Goal: Transaction & Acquisition: Book appointment/travel/reservation

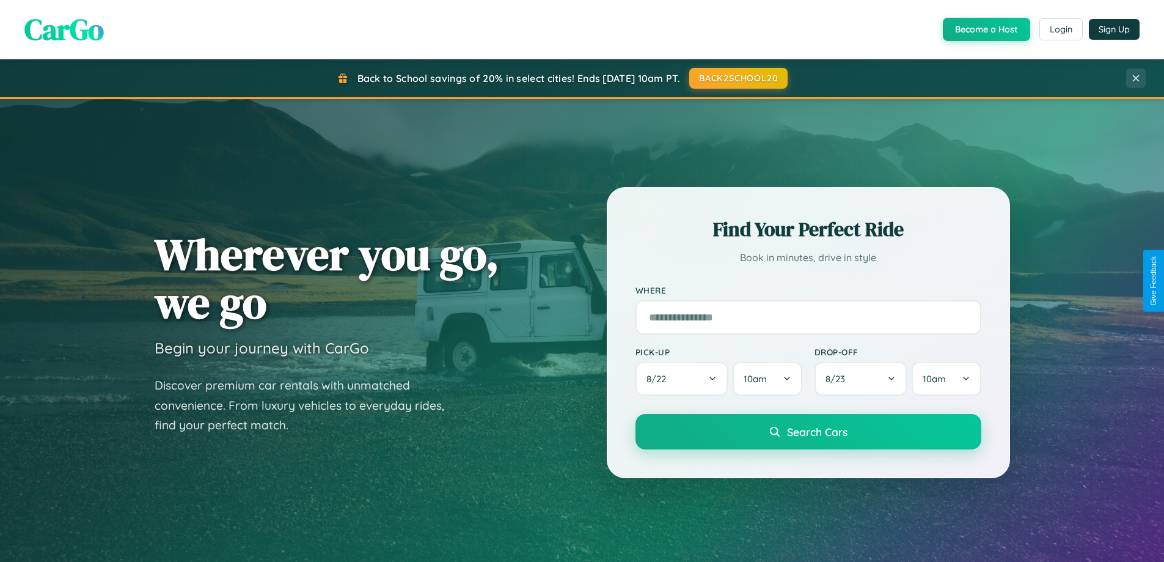
scroll to position [36, 0]
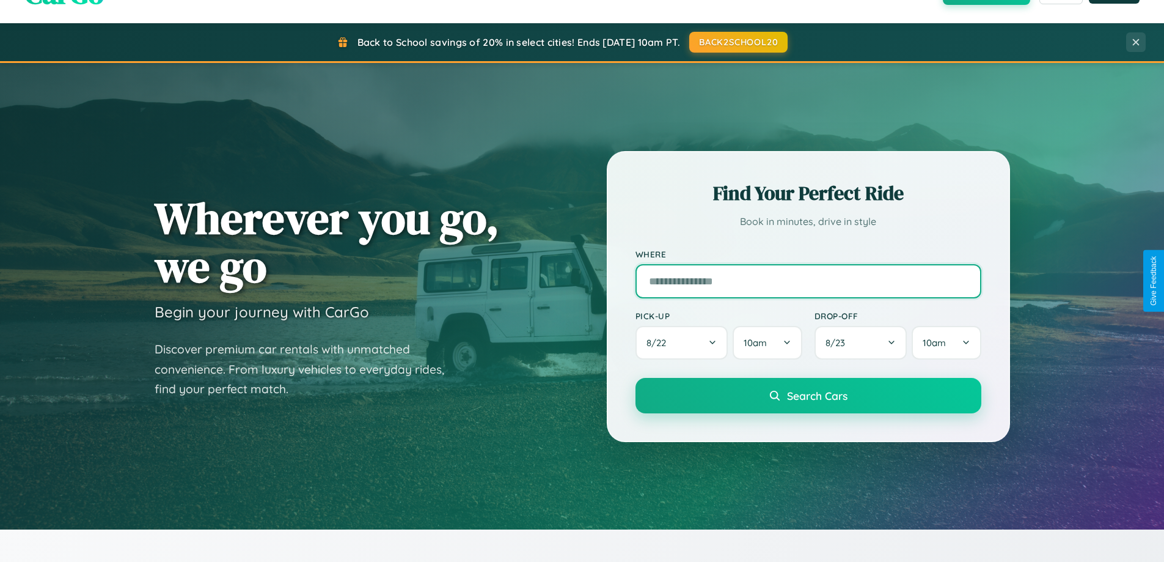
click at [808, 281] on input "text" at bounding box center [809, 281] width 346 height 34
type input "**********"
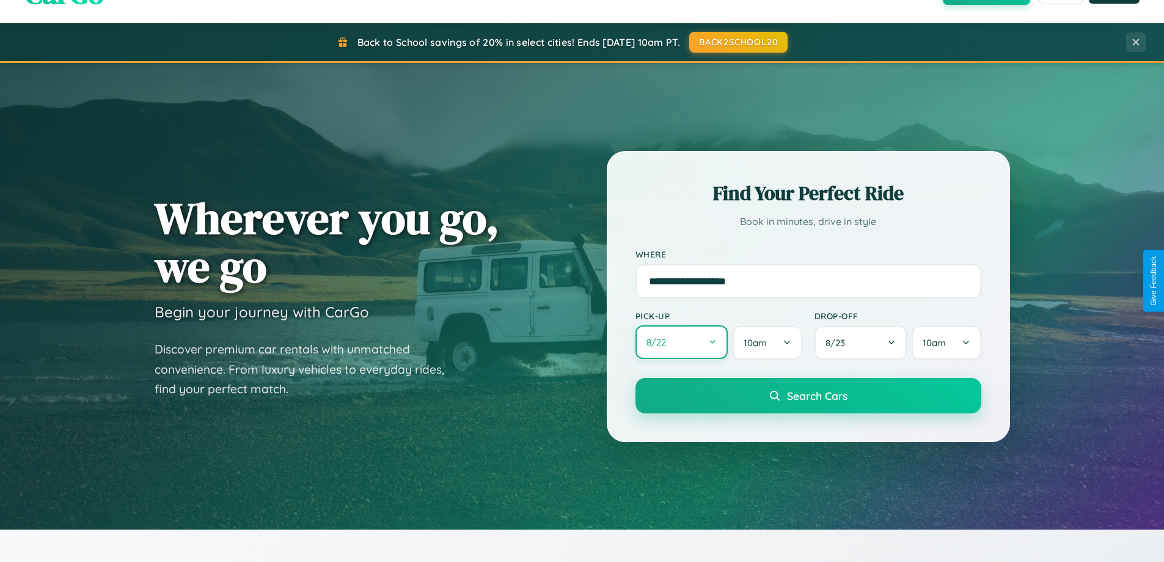
click at [682, 342] on button "8 / 22" at bounding box center [682, 342] width 93 height 34
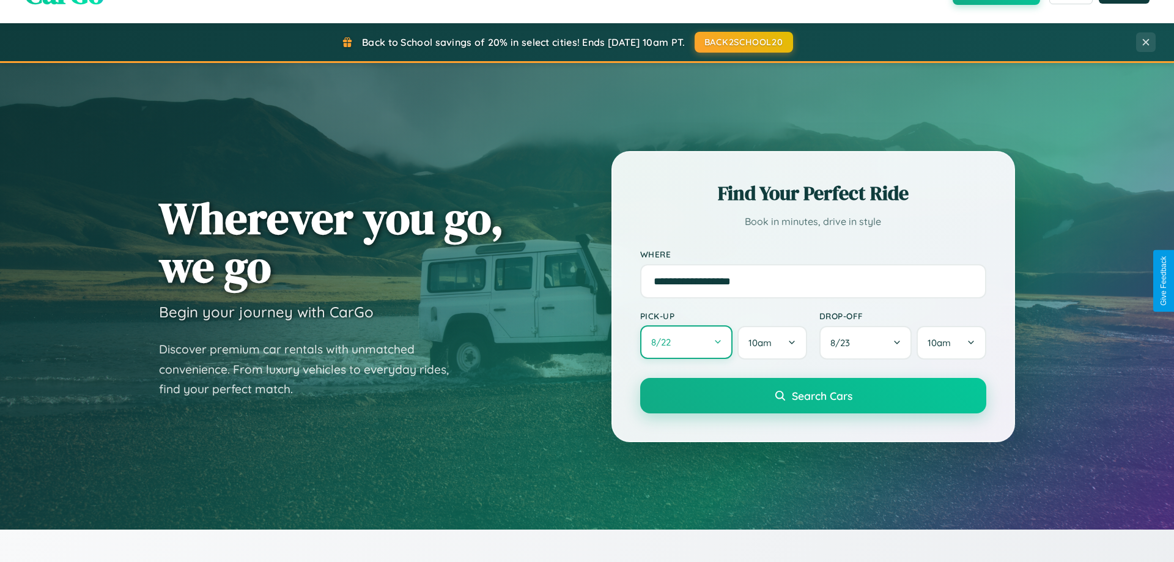
select select "*"
select select "****"
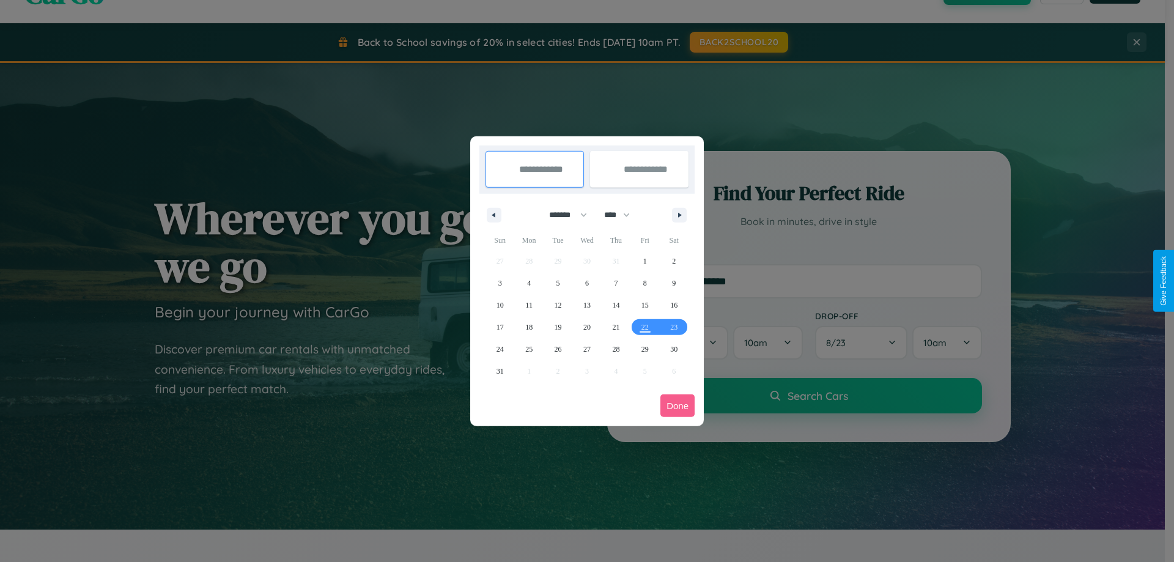
click at [562, 215] on select "******* ******** ***** ***** *** **** **** ****** ********* ******* ******** **…" at bounding box center [566, 215] width 52 height 20
select select "*"
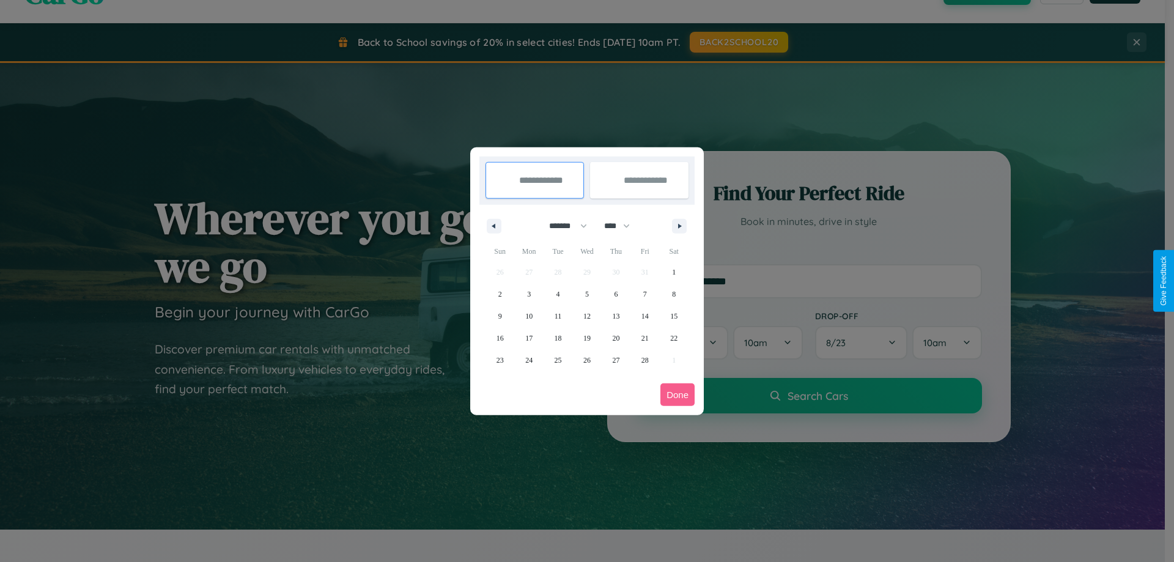
drag, startPoint x: 622, startPoint y: 226, endPoint x: 587, endPoint y: 245, distance: 40.5
click at [622, 226] on select "**** **** **** **** **** **** **** **** **** **** **** **** **** **** **** ****…" at bounding box center [616, 226] width 37 height 20
select select "****"
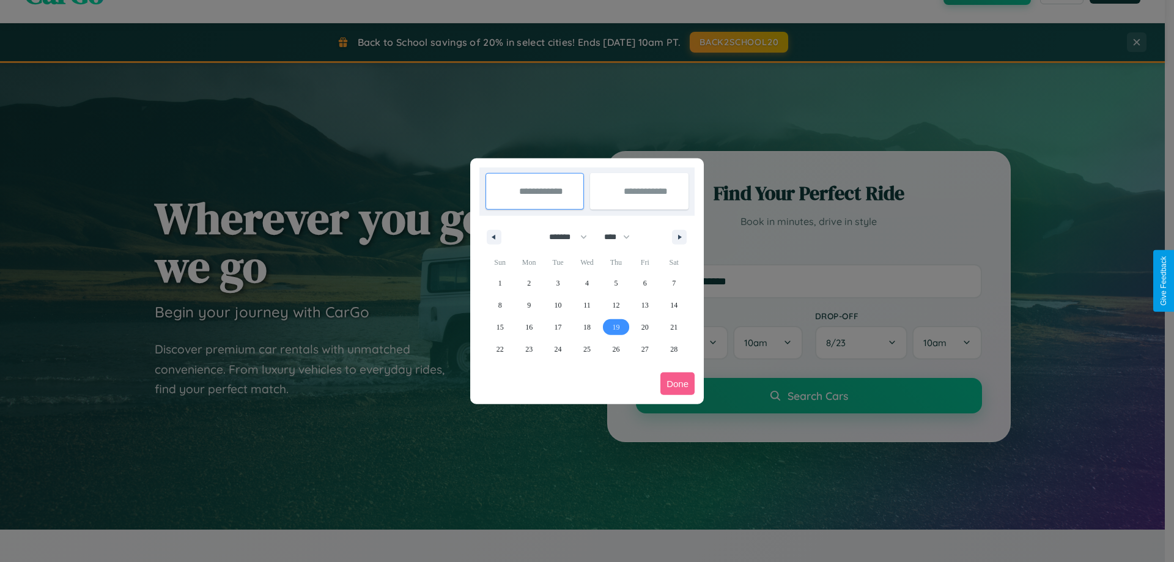
click at [616, 326] on span "19" at bounding box center [615, 327] width 7 height 22
type input "**********"
click at [679, 237] on icon "button" at bounding box center [682, 237] width 6 height 5
select select "*"
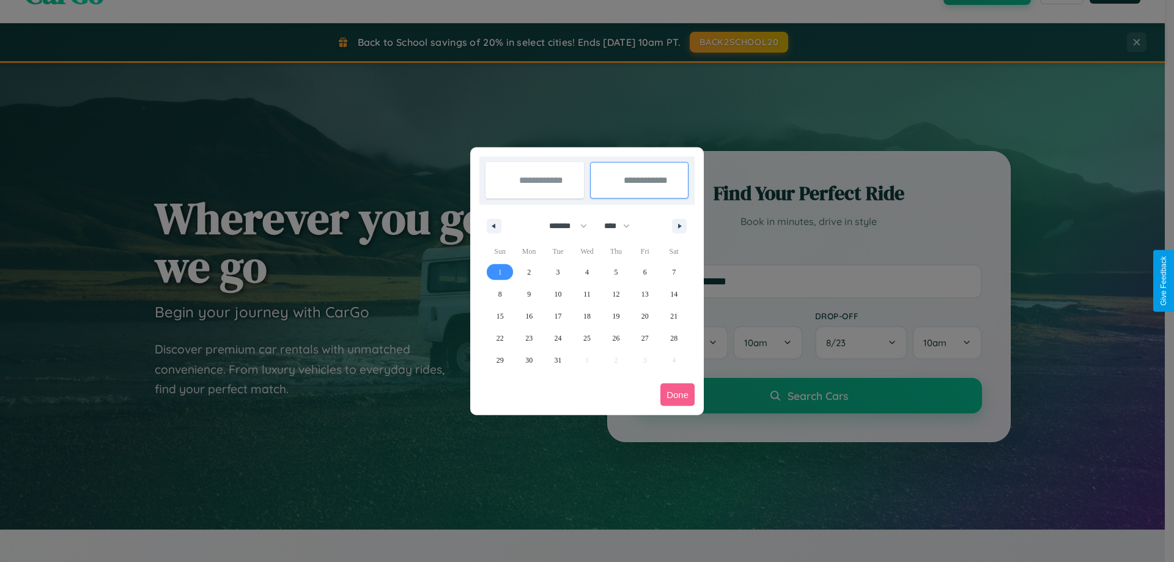
click at [499, 271] on span "1" at bounding box center [500, 272] width 4 height 22
type input "**********"
select select "*"
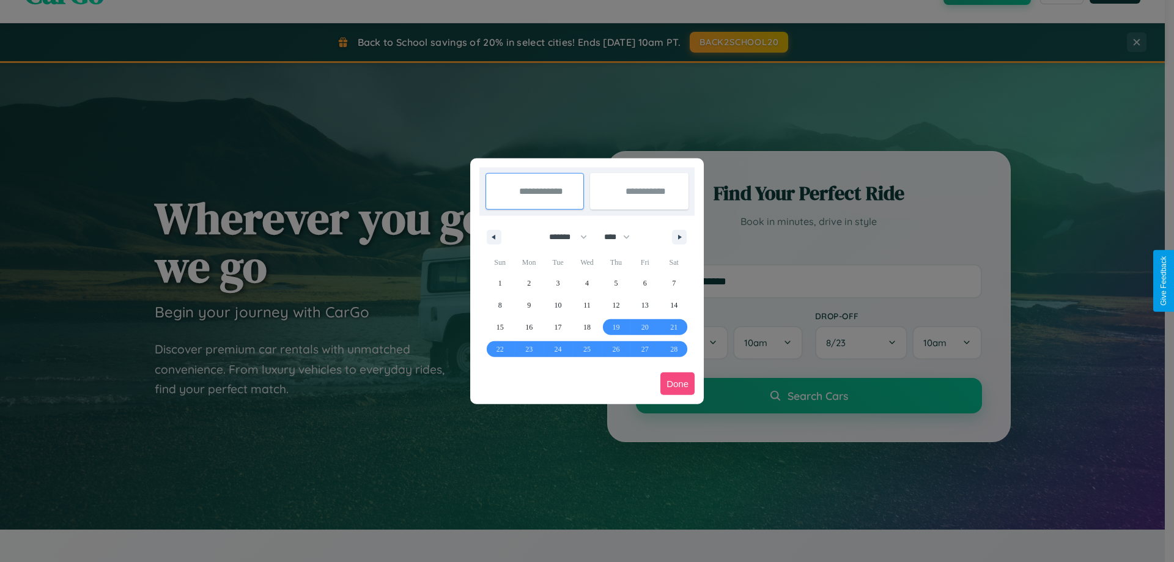
click at [677, 383] on button "Done" at bounding box center [677, 383] width 34 height 23
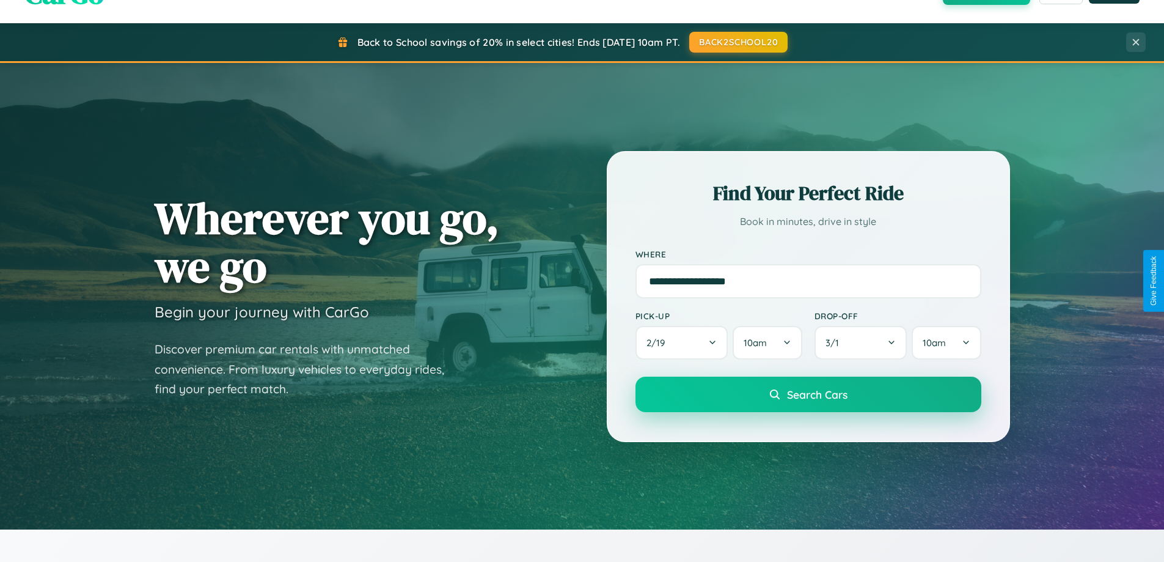
click at [808, 394] on span "Search Cars" at bounding box center [817, 394] width 61 height 13
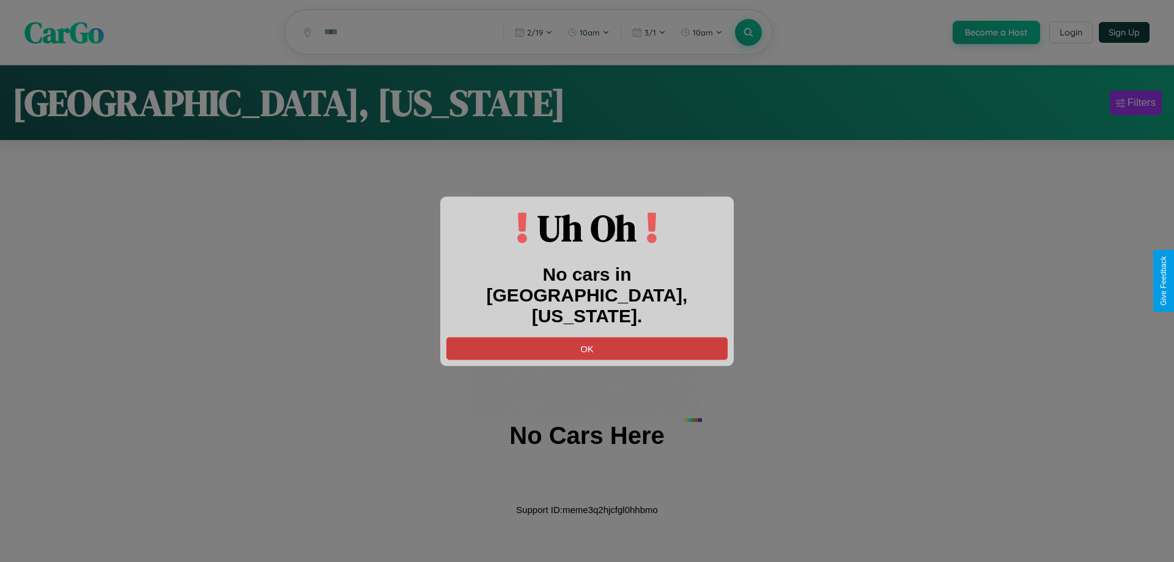
click at [587, 337] on button "OK" at bounding box center [586, 348] width 281 height 23
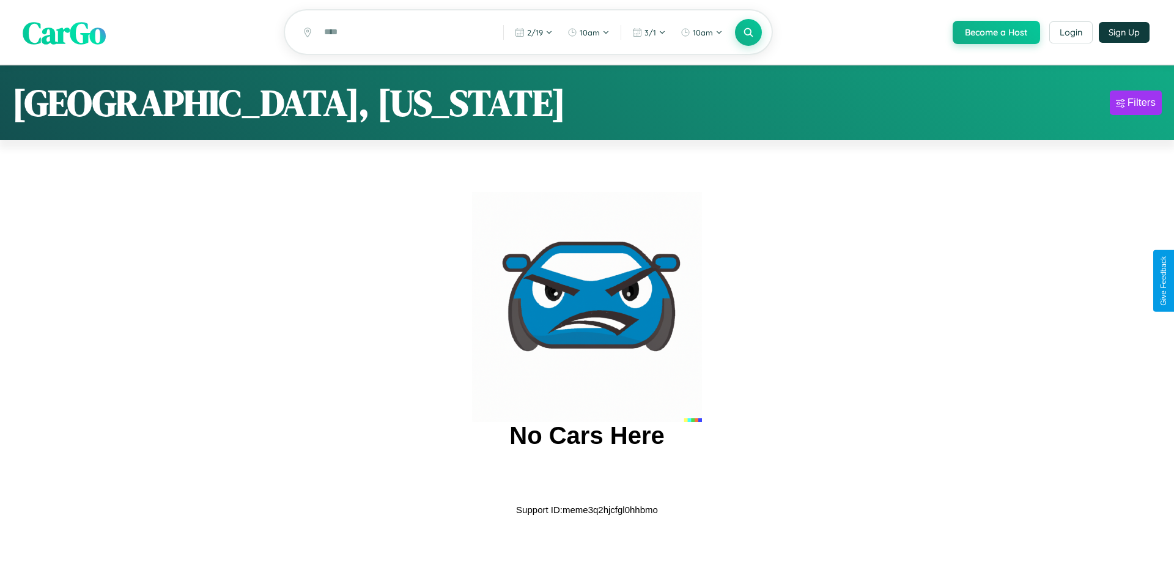
click at [64, 33] on span "CarGo" at bounding box center [64, 32] width 83 height 42
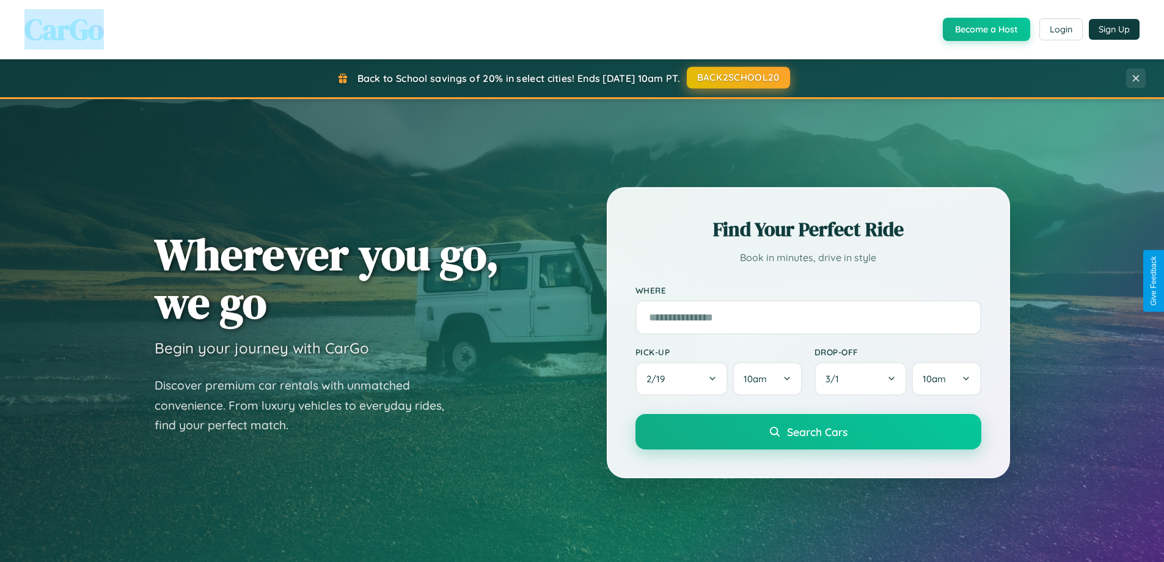
click at [738, 78] on button "BACK2SCHOOL20" at bounding box center [738, 78] width 103 height 22
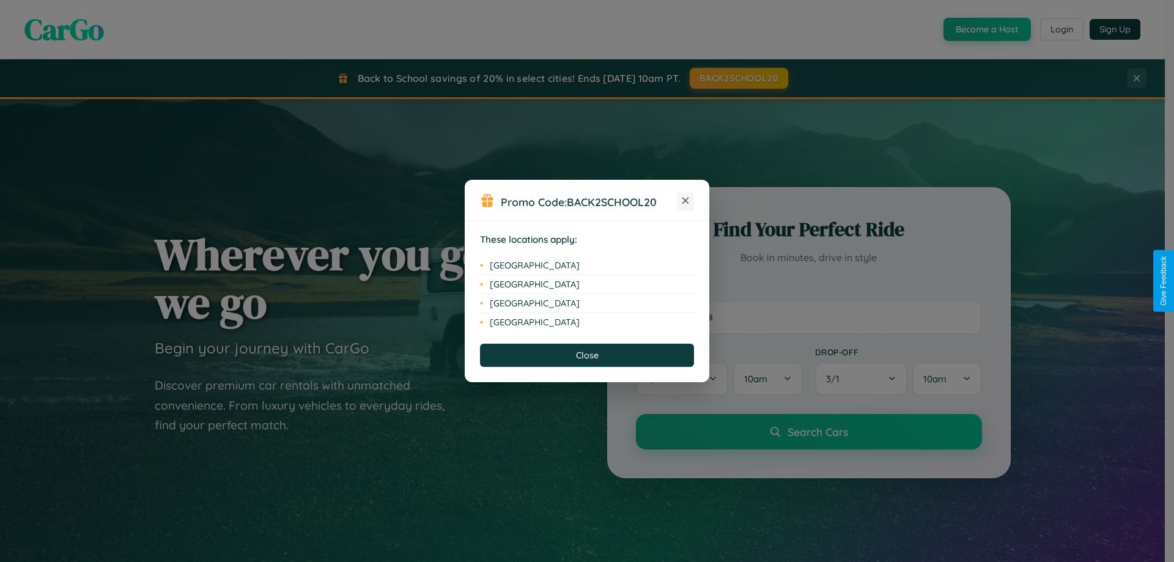
click at [685, 201] on icon at bounding box center [685, 200] width 7 height 7
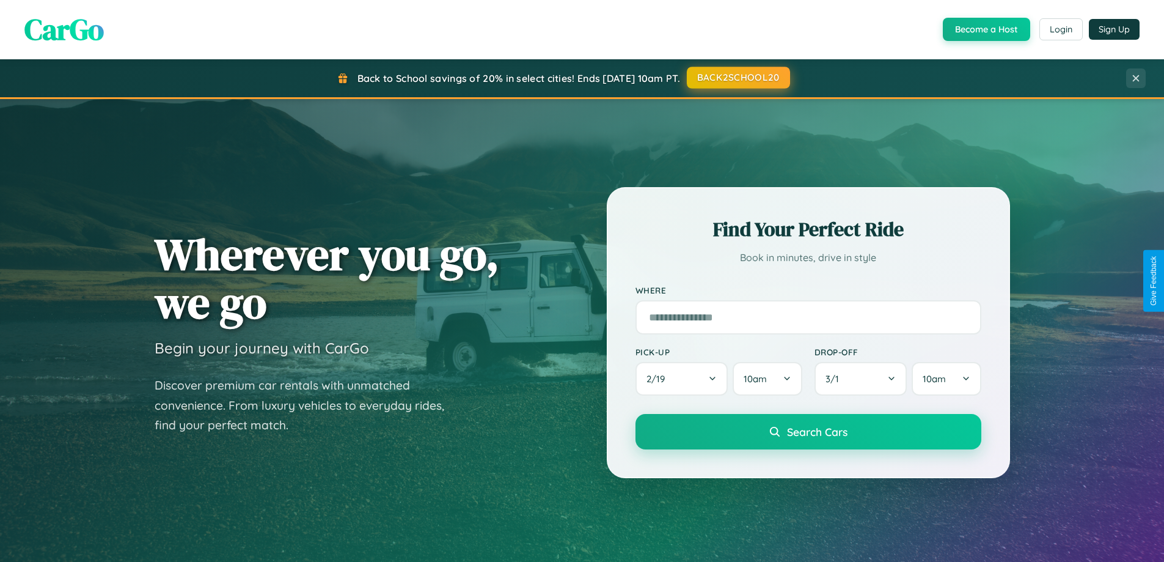
click at [738, 78] on button "BACK2SCHOOL20" at bounding box center [738, 78] width 103 height 22
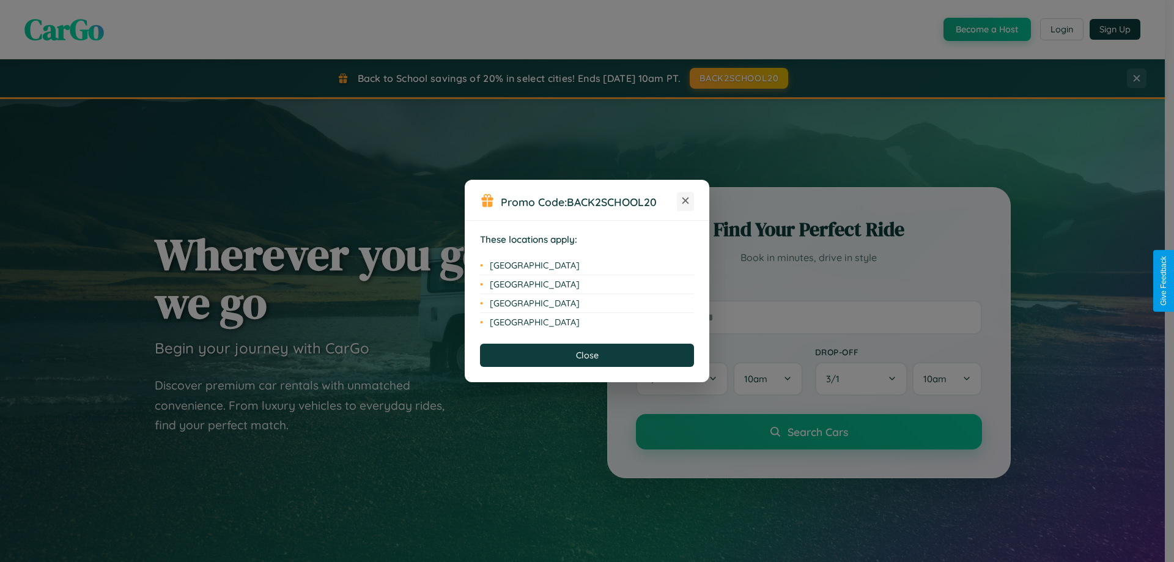
click at [685, 201] on icon at bounding box center [685, 200] width 7 height 7
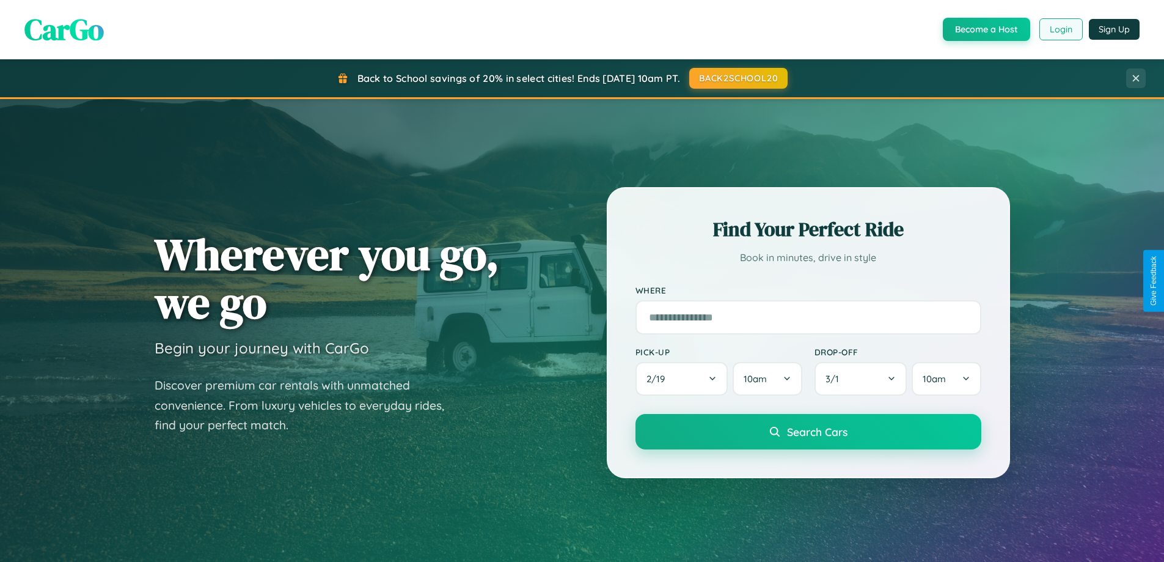
click at [1061, 29] on button "Login" at bounding box center [1061, 29] width 43 height 22
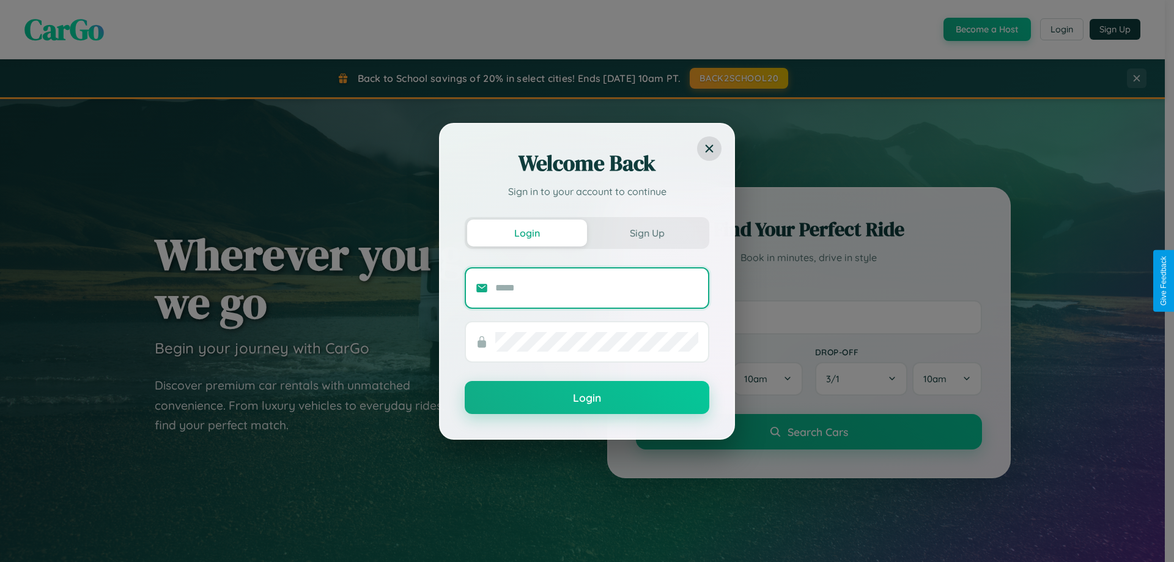
click at [597, 287] on input "text" at bounding box center [596, 288] width 203 height 20
type input "**********"
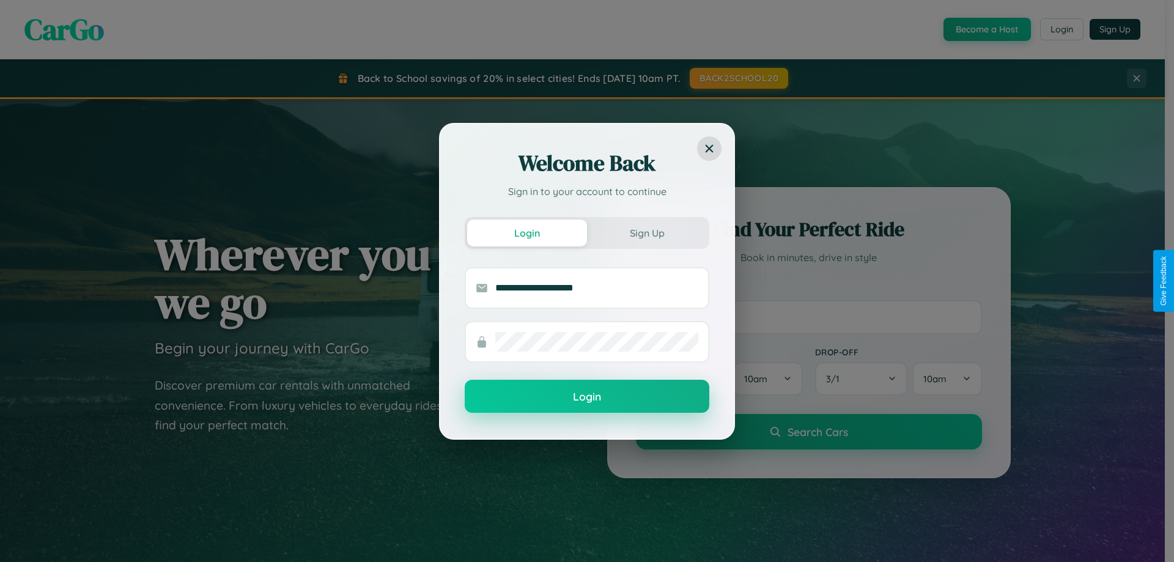
click at [587, 397] on button "Login" at bounding box center [587, 396] width 245 height 33
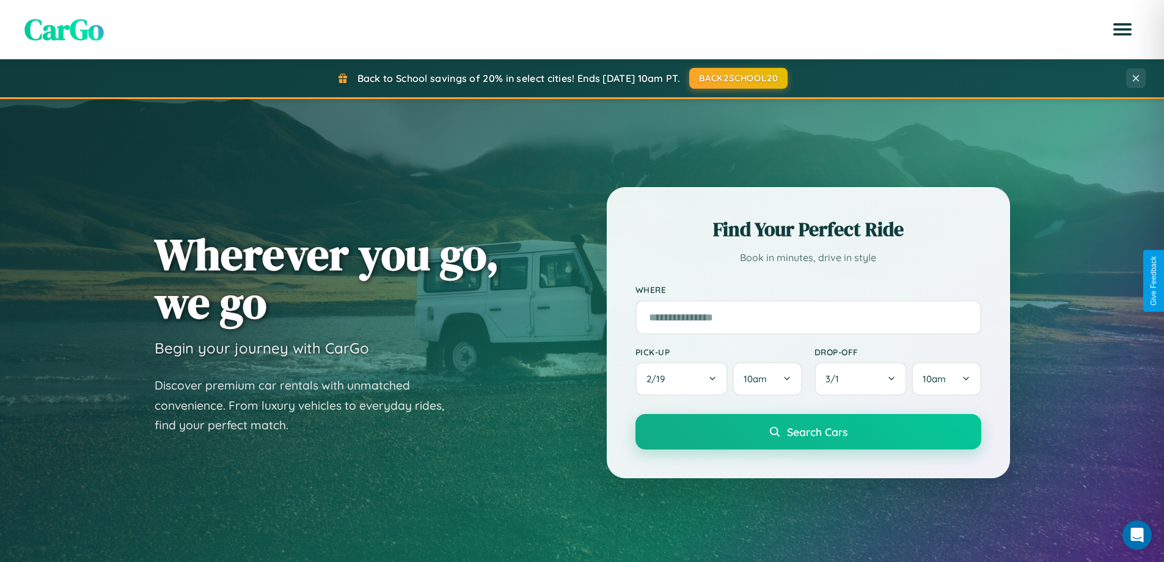
scroll to position [36, 0]
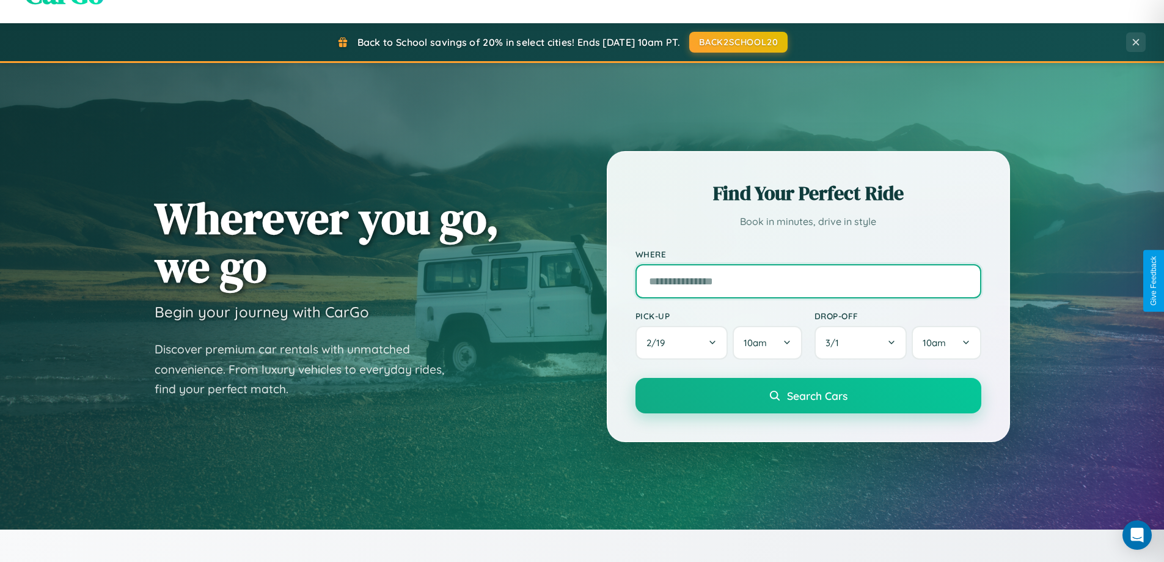
click at [808, 281] on input "text" at bounding box center [809, 281] width 346 height 34
type input "*********"
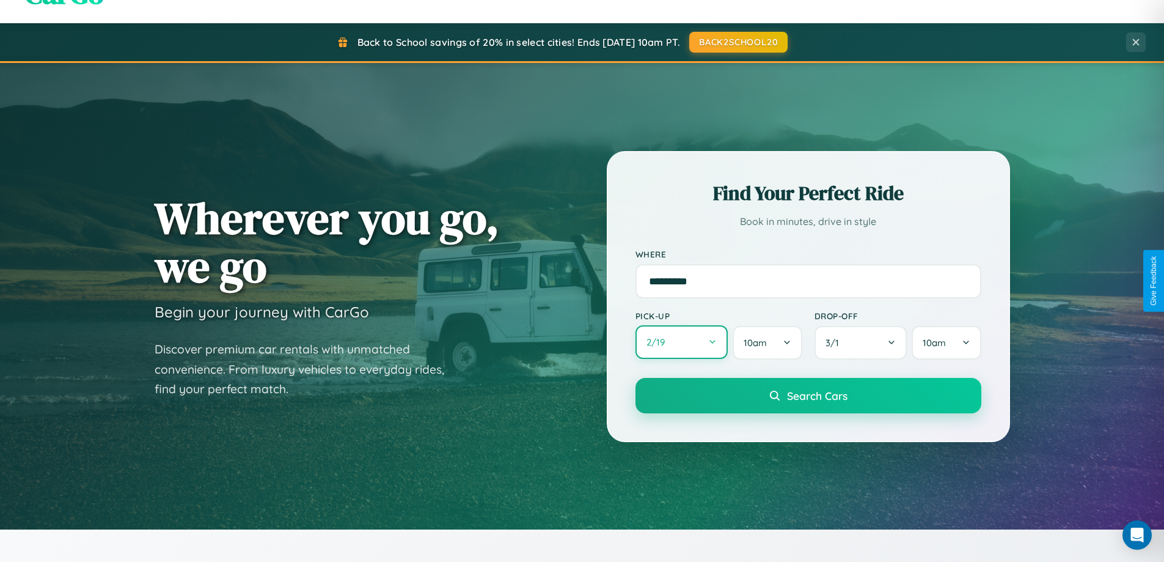
click at [682, 343] on button "2 / 19" at bounding box center [682, 342] width 93 height 34
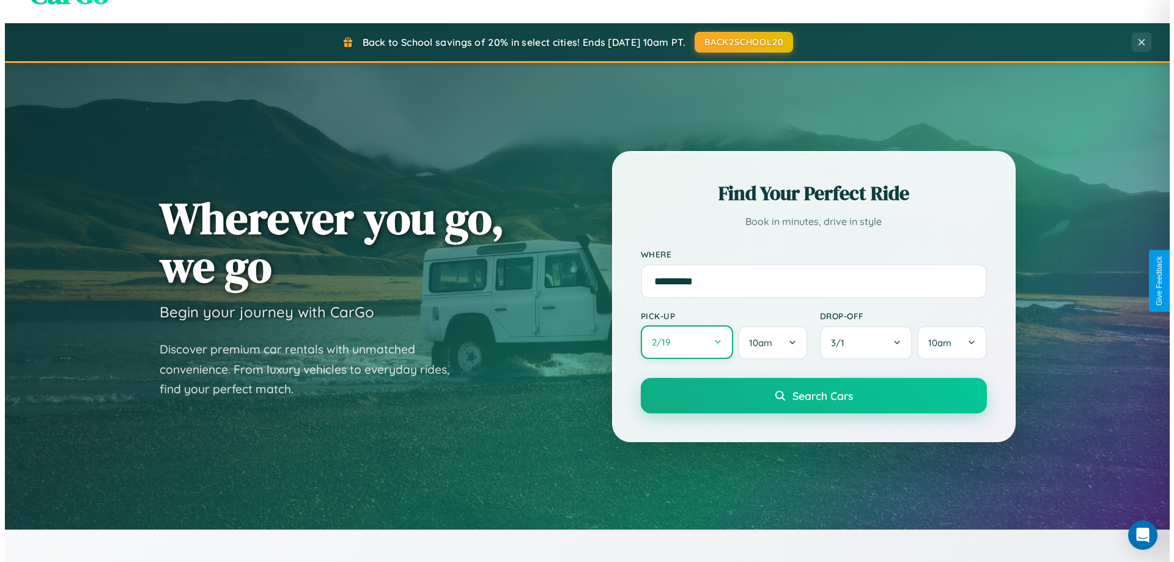
select select "*"
select select "****"
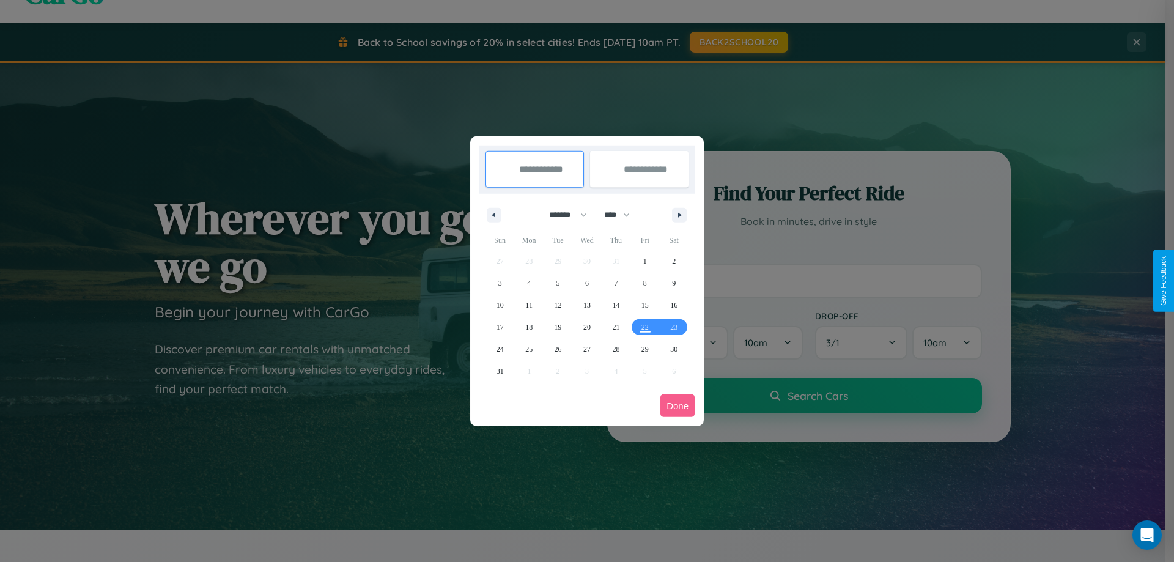
drag, startPoint x: 562, startPoint y: 215, endPoint x: 587, endPoint y: 245, distance: 39.1
click at [562, 215] on select "******* ******** ***** ***** *** **** **** ****** ********* ******* ******** **…" at bounding box center [566, 215] width 52 height 20
select select "*"
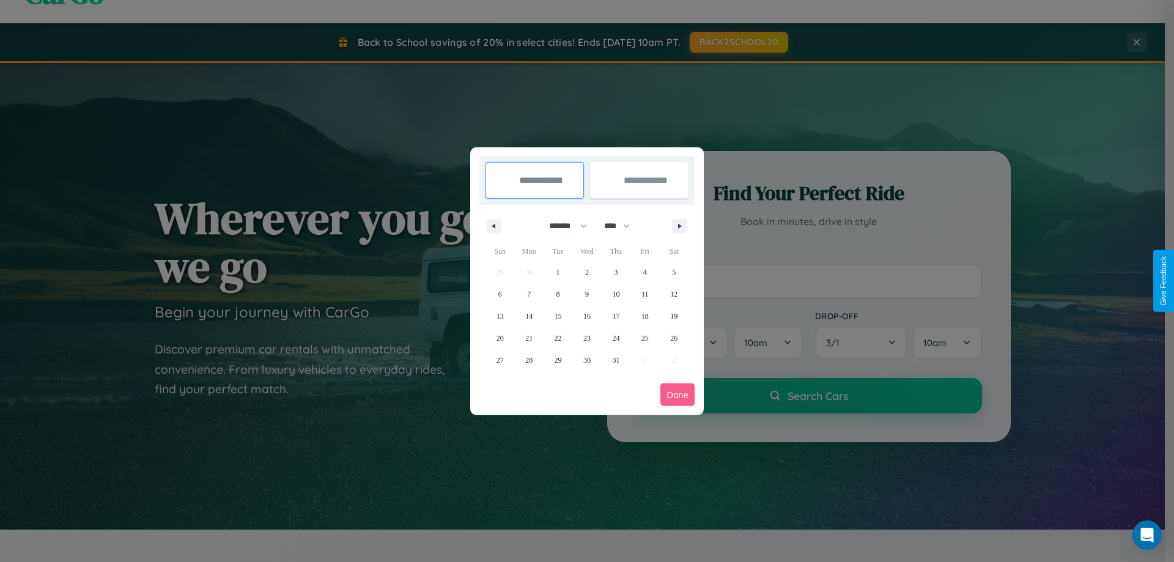
click at [622, 226] on select "**** **** **** **** **** **** **** **** **** **** **** **** **** **** **** ****…" at bounding box center [616, 226] width 37 height 20
select select "****"
click at [529, 315] on span "13" at bounding box center [528, 316] width 7 height 22
type input "**********"
click at [557, 337] on span "21" at bounding box center [557, 338] width 7 height 22
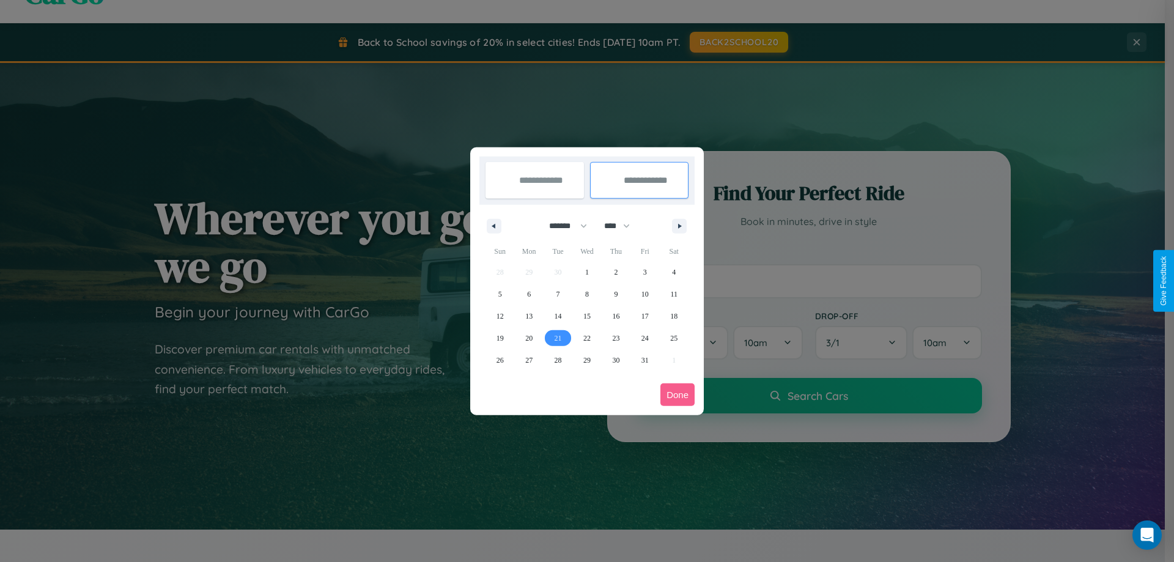
type input "**********"
click at [677, 394] on button "Done" at bounding box center [677, 394] width 34 height 23
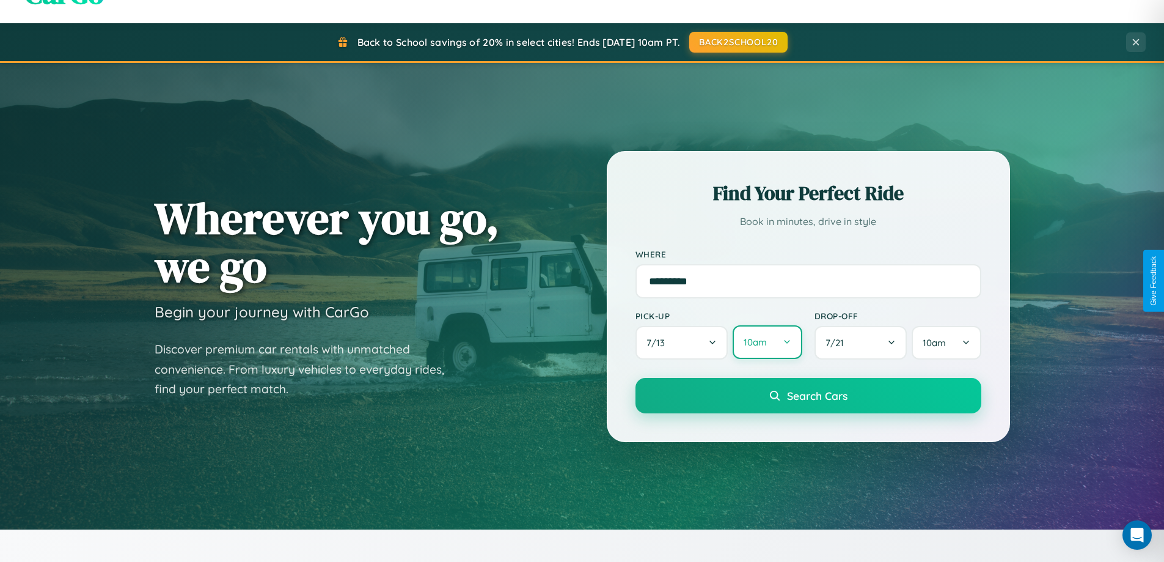
click at [767, 342] on button "10am" at bounding box center [767, 342] width 69 height 34
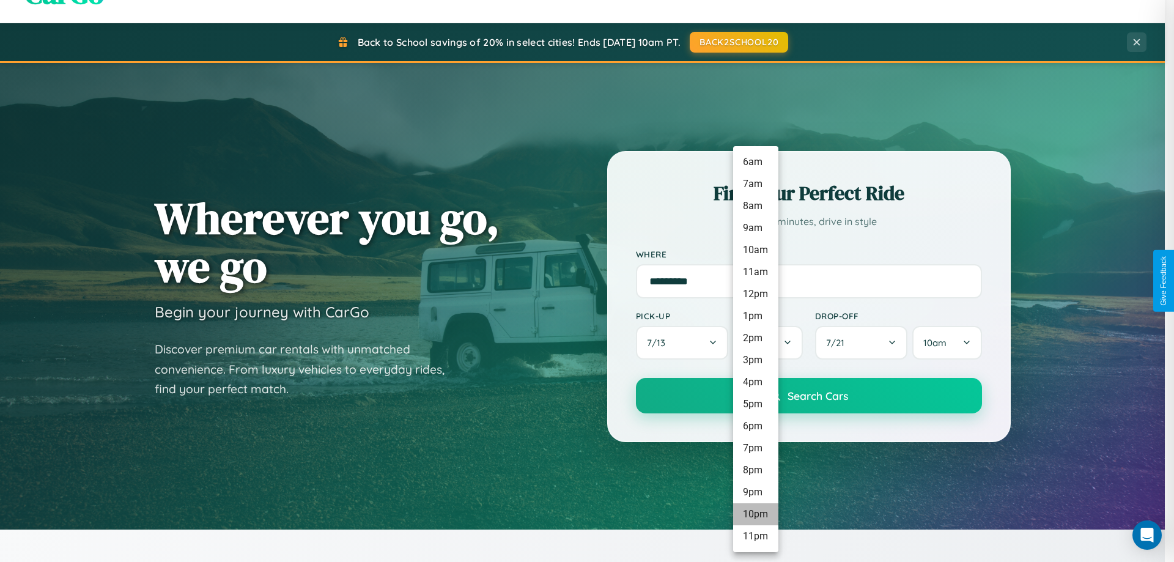
click at [755, 514] on li "10pm" at bounding box center [755, 514] width 45 height 22
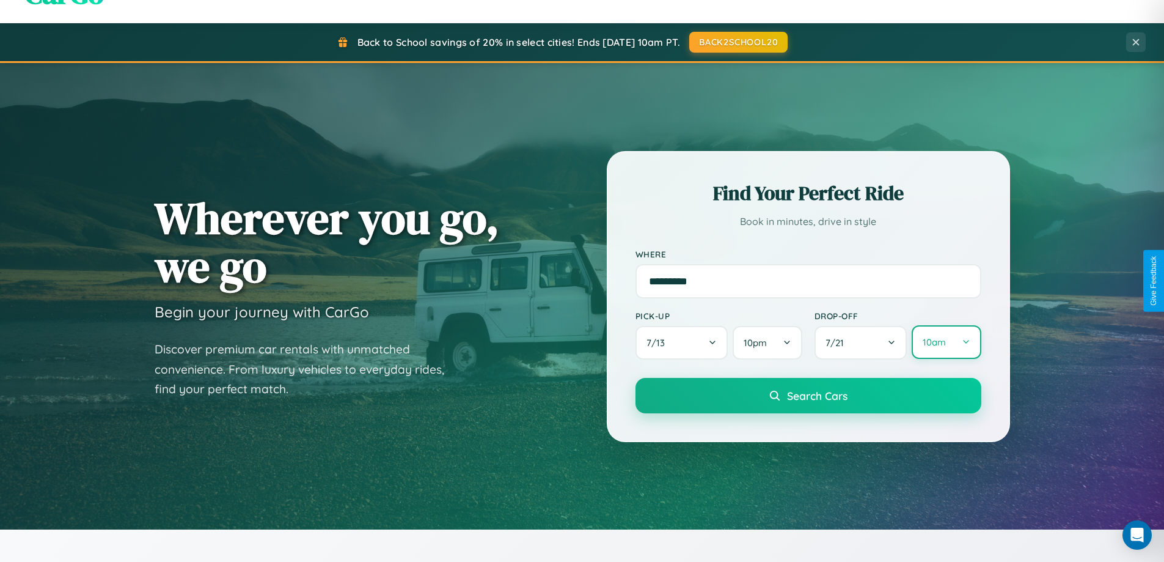
click at [946, 342] on button "10am" at bounding box center [946, 342] width 69 height 34
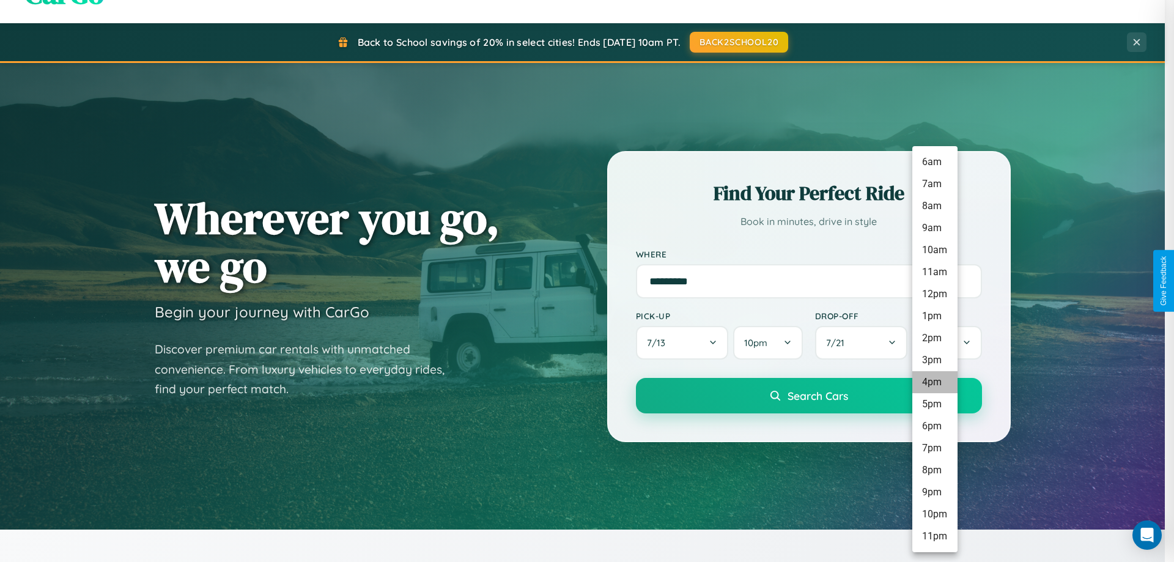
click at [934, 382] on li "4pm" at bounding box center [934, 382] width 45 height 22
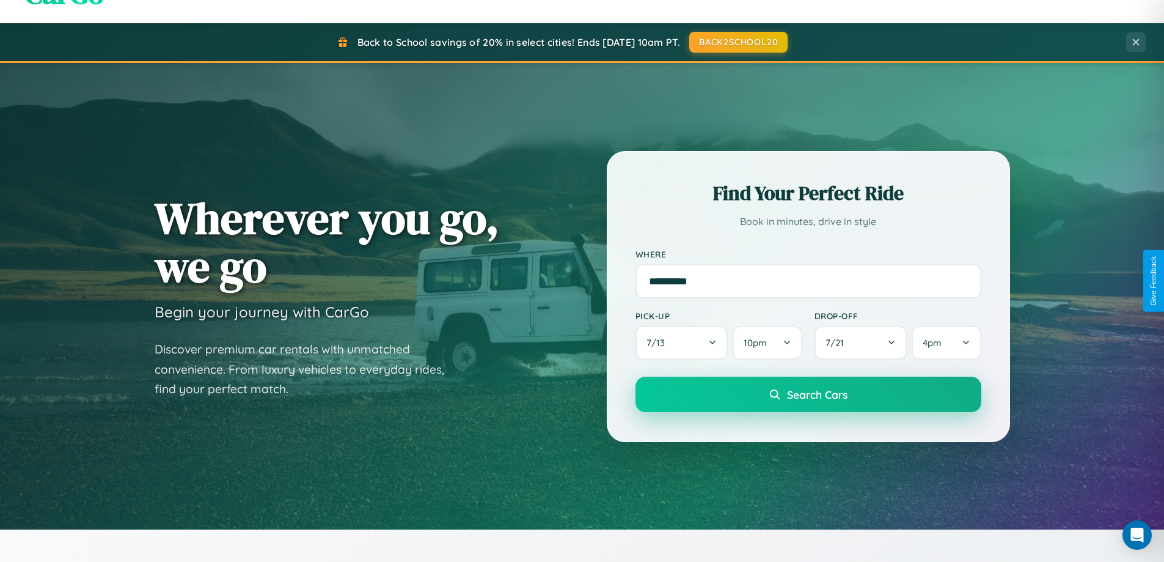
click at [808, 394] on span "Search Cars" at bounding box center [817, 394] width 61 height 13
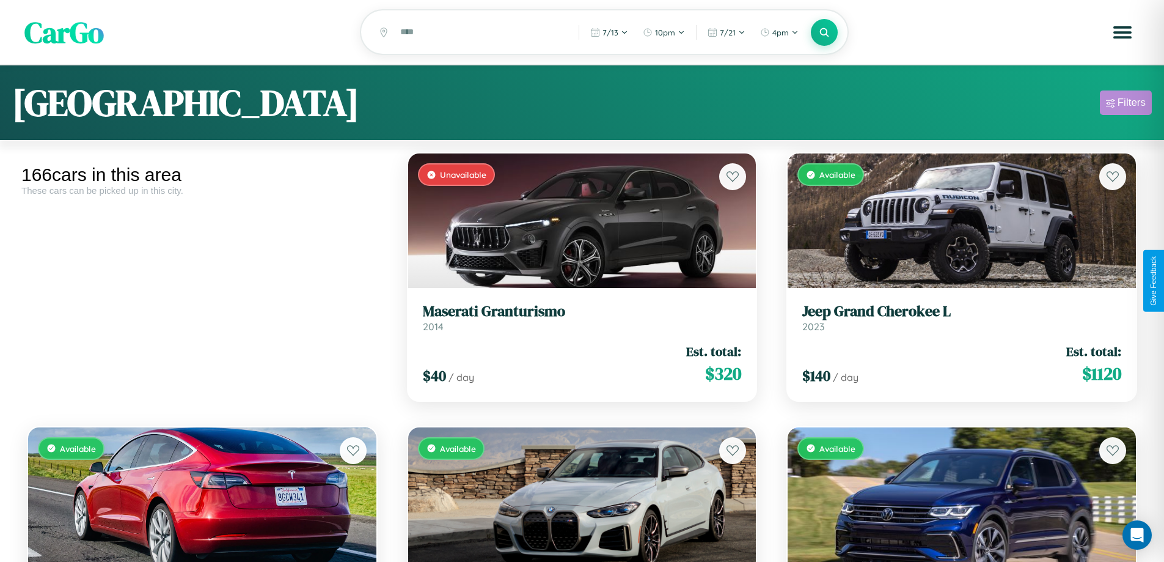
click at [1126, 105] on div "Filters" at bounding box center [1132, 103] width 28 height 12
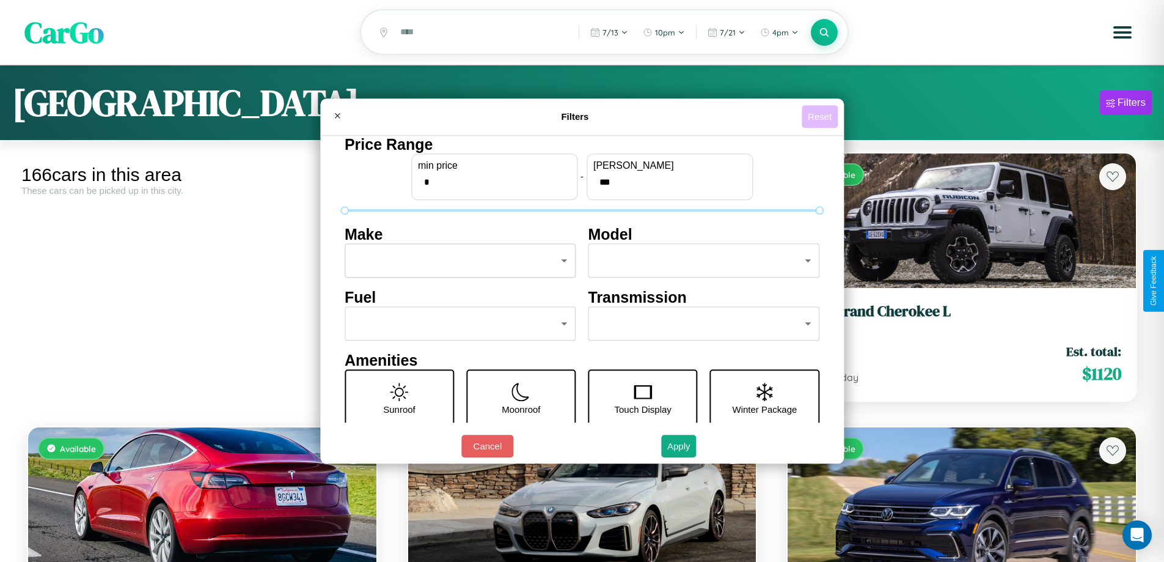
click at [822, 116] on button "Reset" at bounding box center [820, 116] width 36 height 23
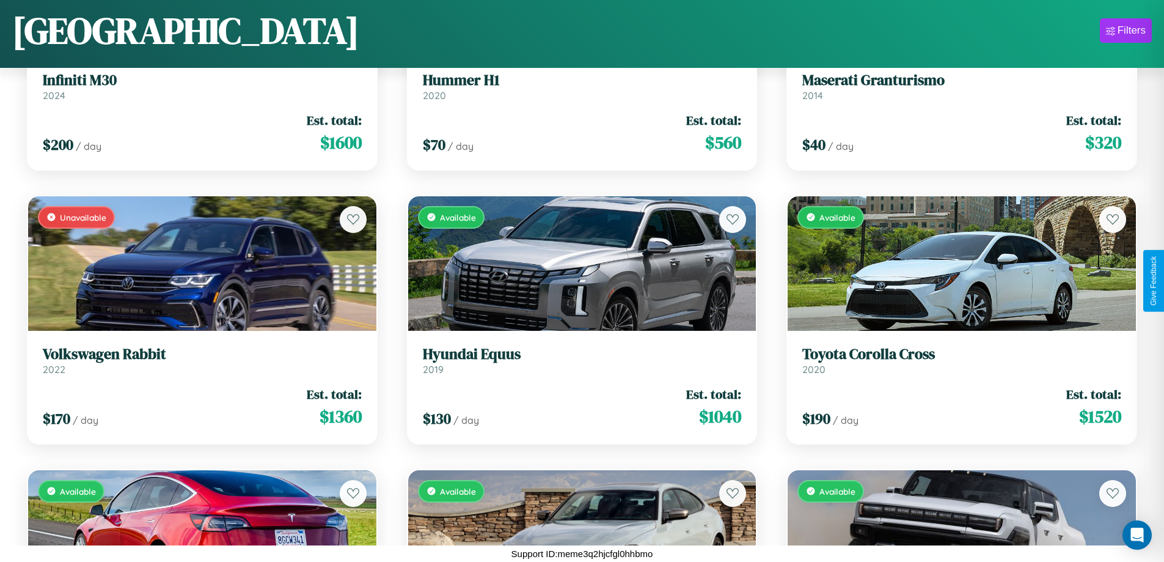
scroll to position [2909, 0]
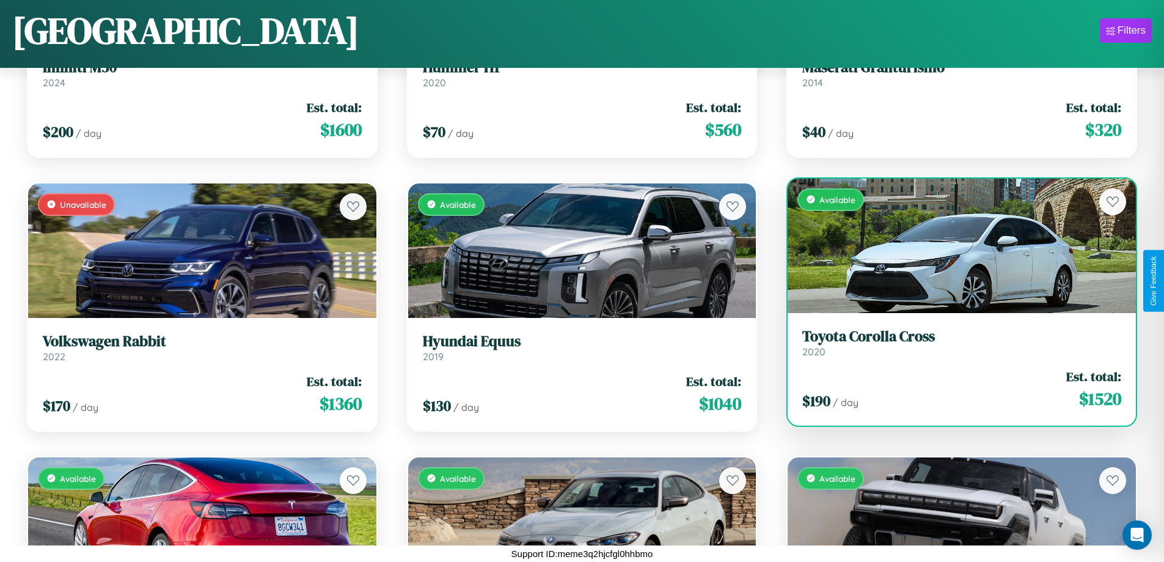
click at [954, 347] on link "Toyota Corolla Cross 2020" at bounding box center [962, 343] width 319 height 30
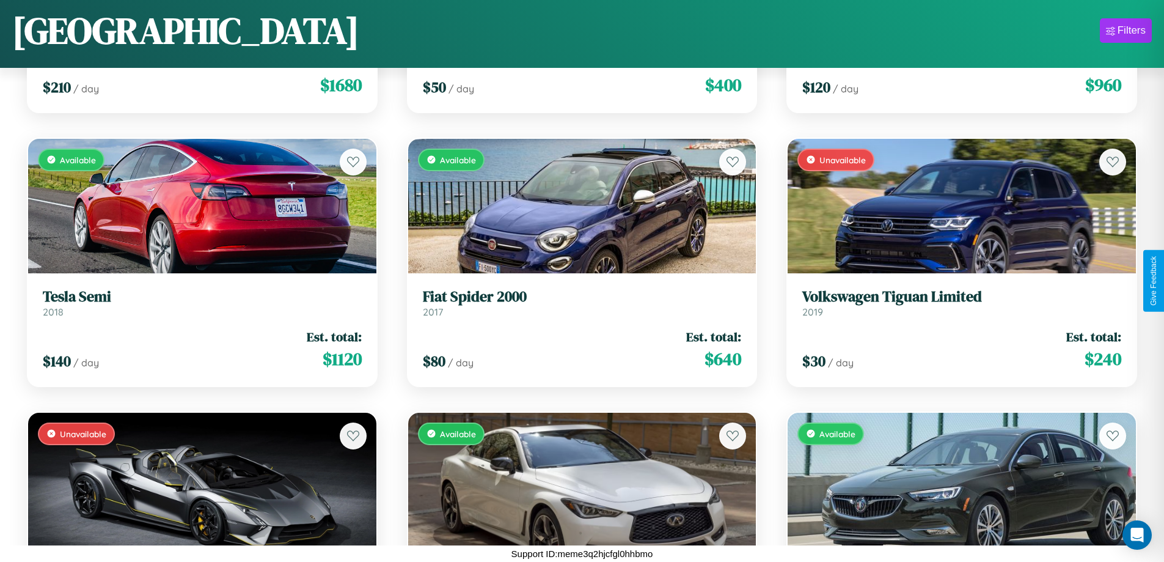
scroll to position [5920, 0]
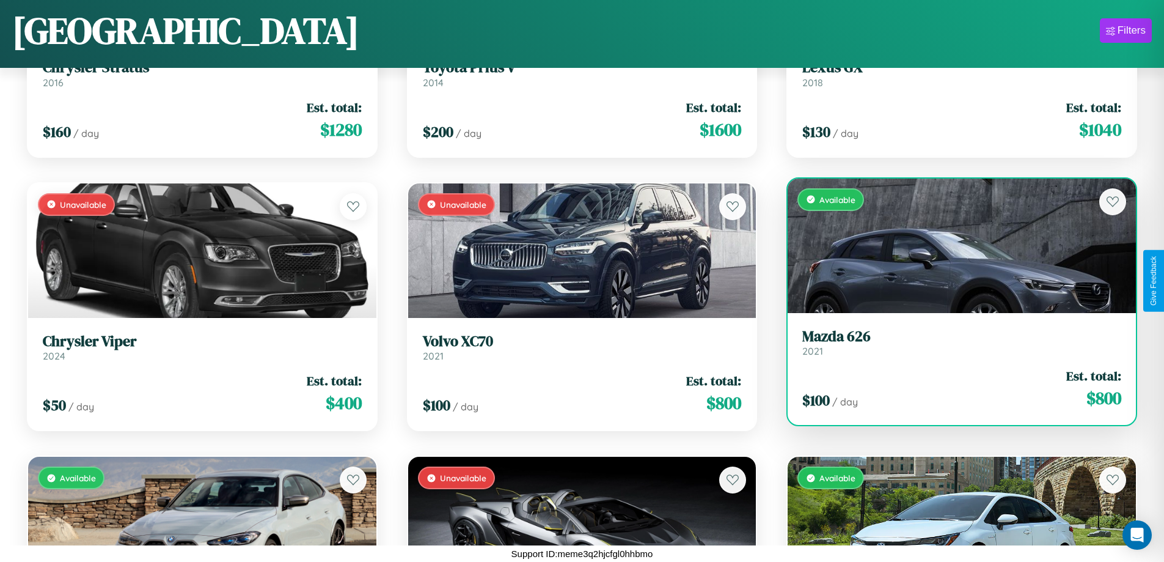
click at [954, 342] on h3 "Mazda 626" at bounding box center [962, 337] width 319 height 18
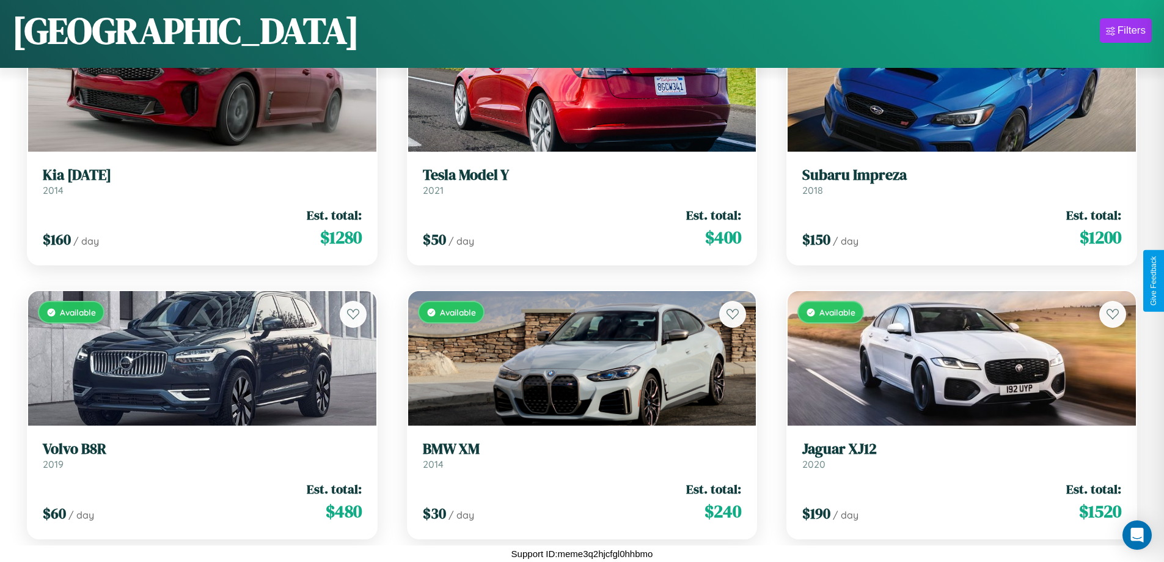
scroll to position [446, 0]
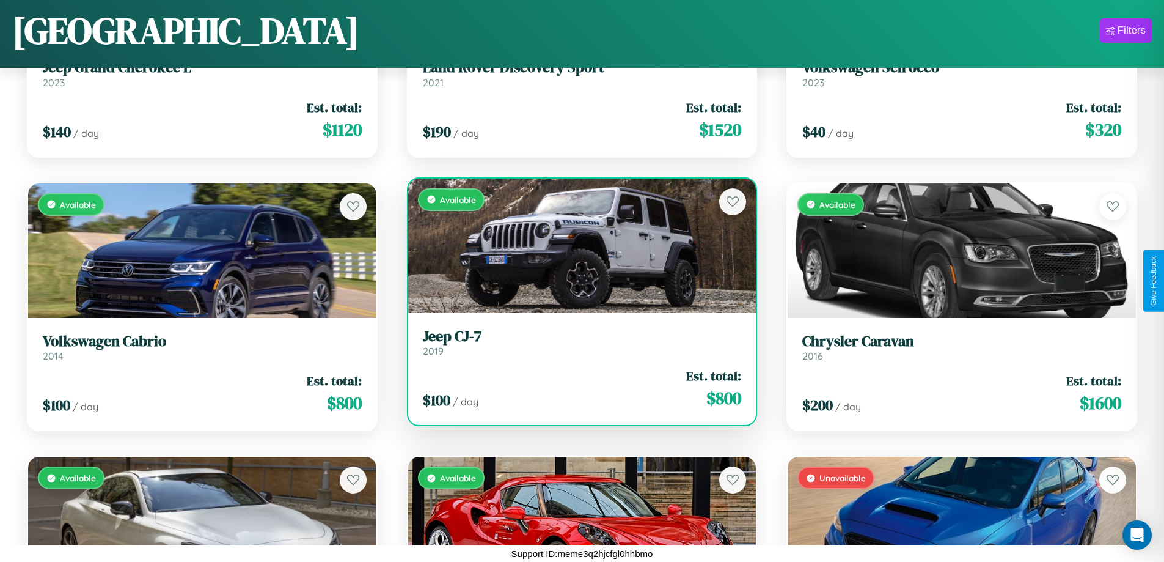
click at [577, 342] on h3 "Jeep CJ-7" at bounding box center [582, 337] width 319 height 18
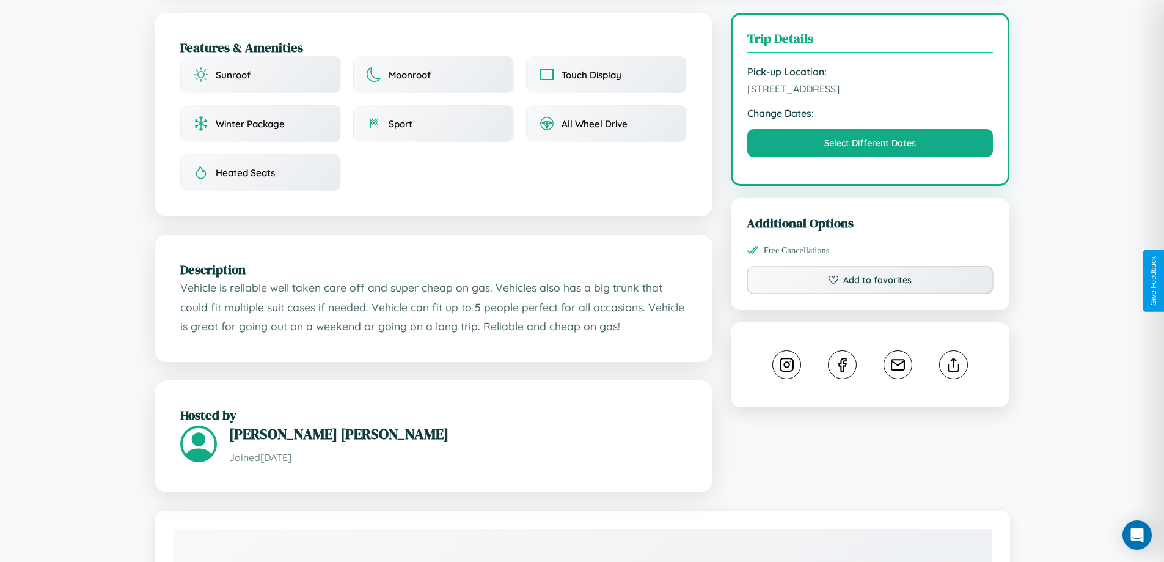
scroll to position [317, 0]
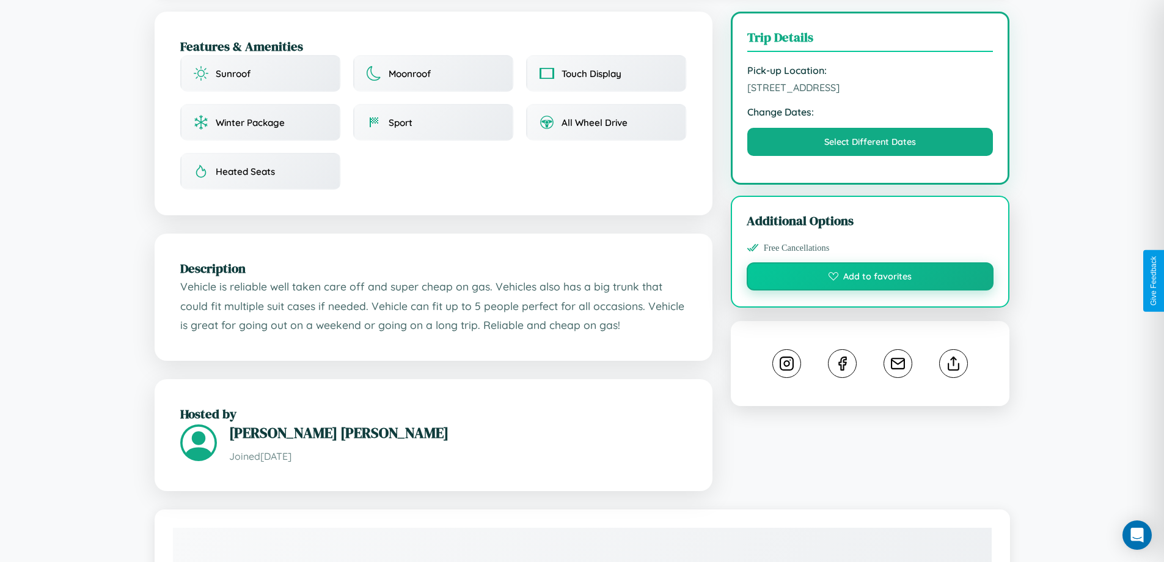
click at [870, 281] on button "Add to favorites" at bounding box center [871, 276] width 248 height 28
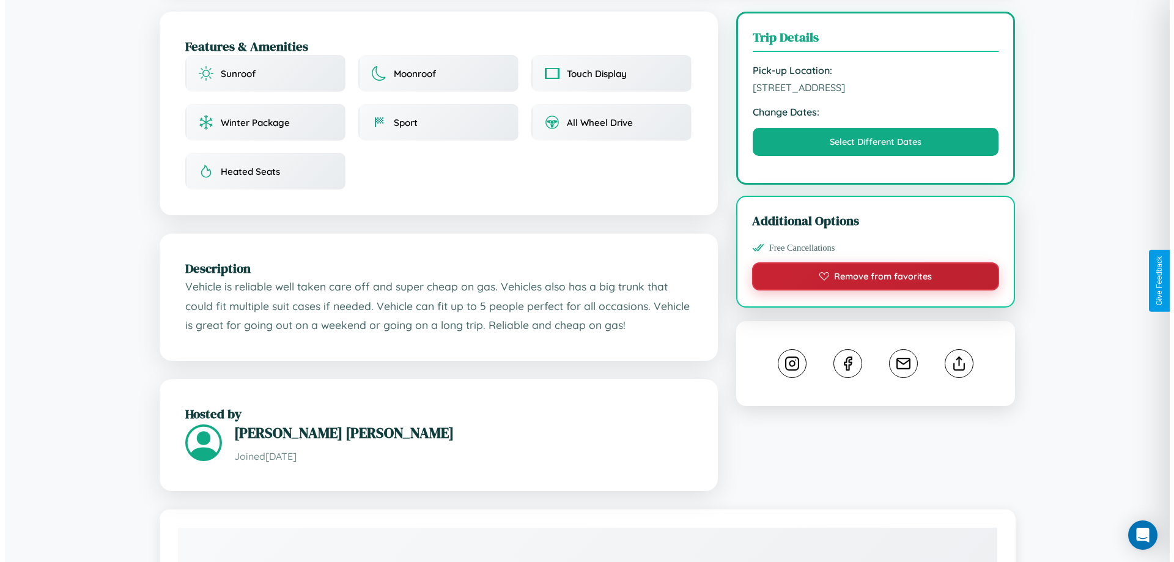
scroll to position [0, 0]
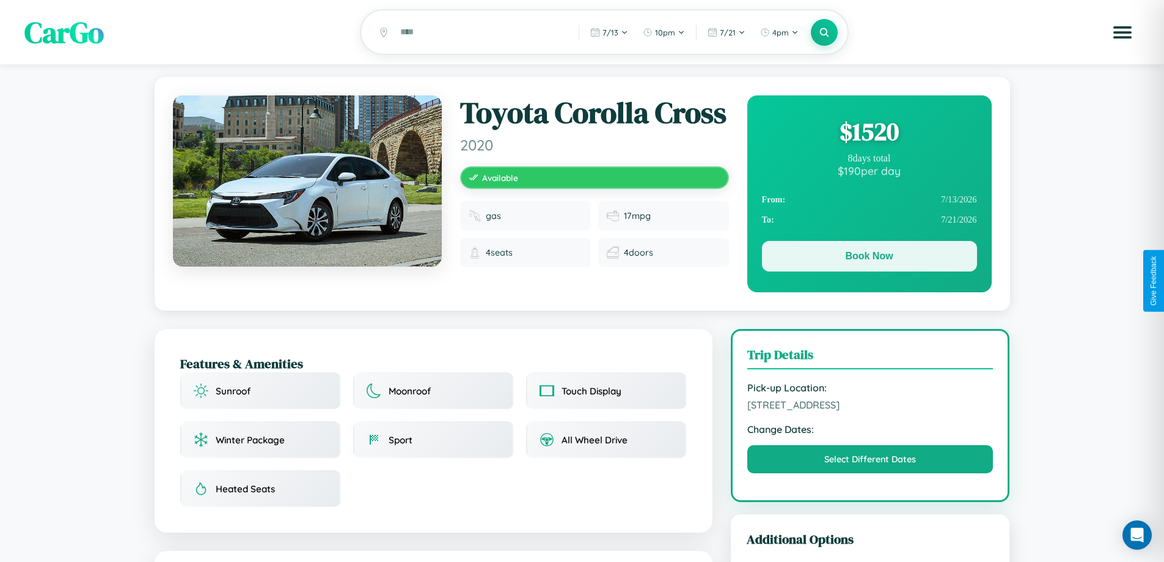
click at [869, 258] on button "Book Now" at bounding box center [869, 256] width 215 height 31
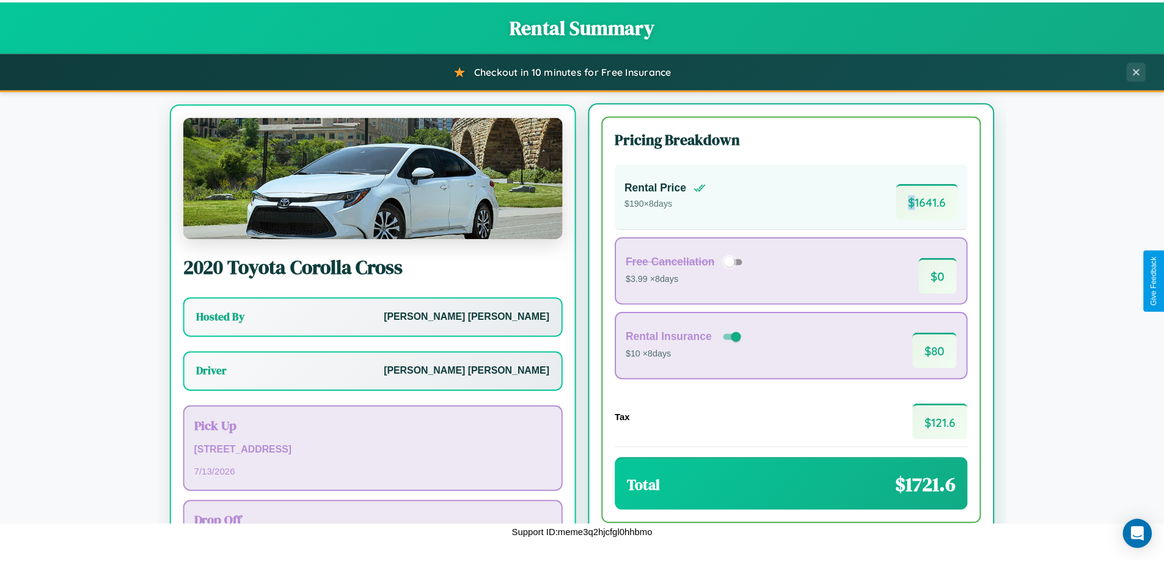
scroll to position [57, 0]
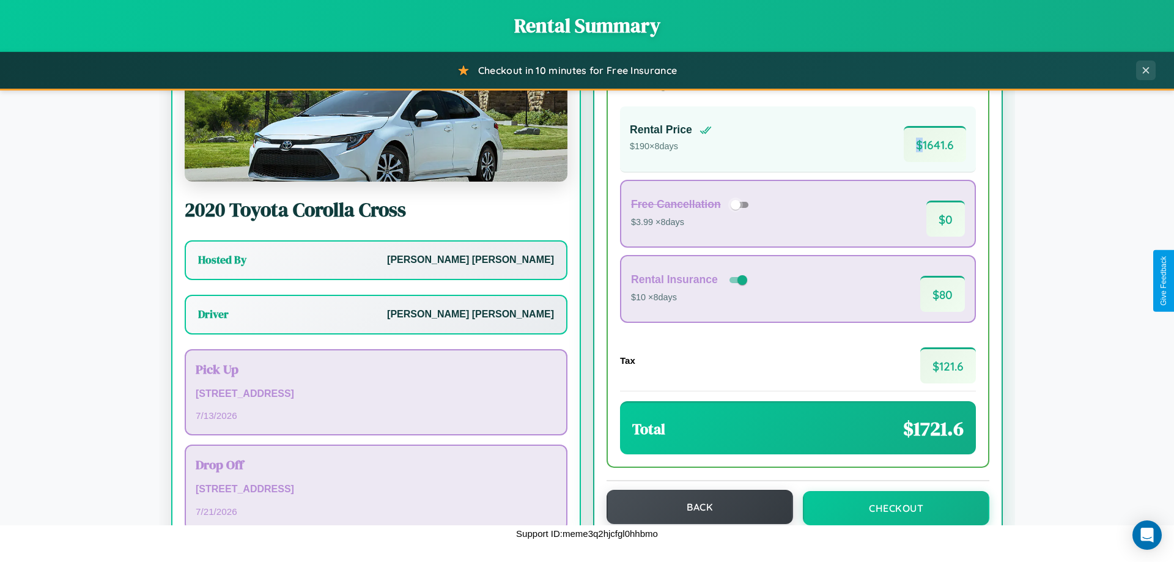
click at [694, 507] on button "Back" at bounding box center [699, 507] width 186 height 34
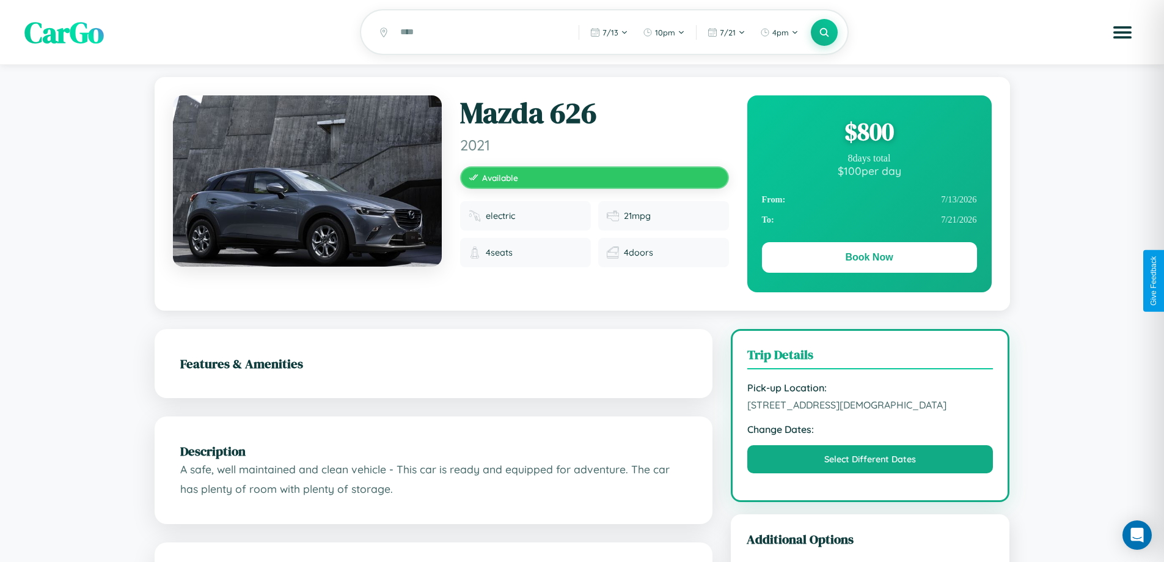
scroll to position [126, 0]
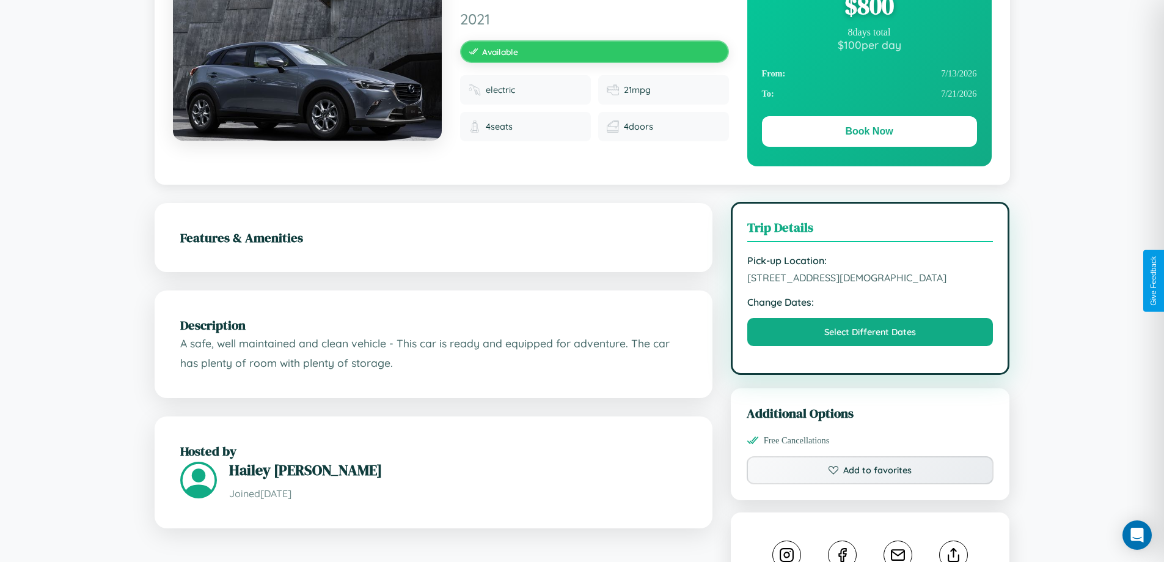
click at [870, 279] on span "3103 Church Street Bangalore Karnataka 75018 India" at bounding box center [871, 277] width 246 height 12
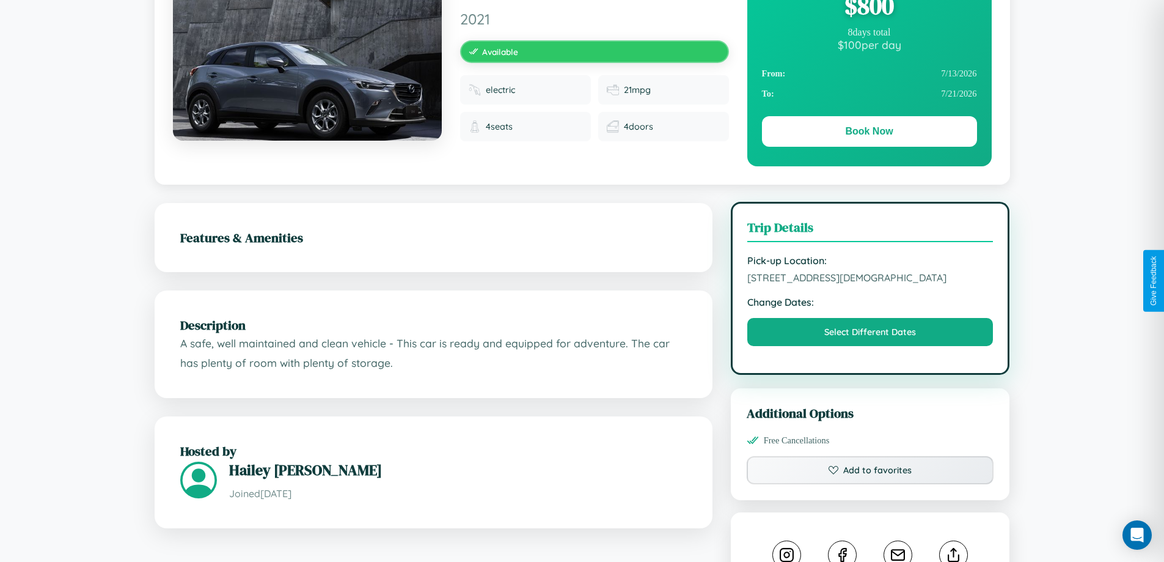
click at [870, 279] on span "3103 Church Street Bangalore Karnataka 75018 India" at bounding box center [871, 277] width 246 height 12
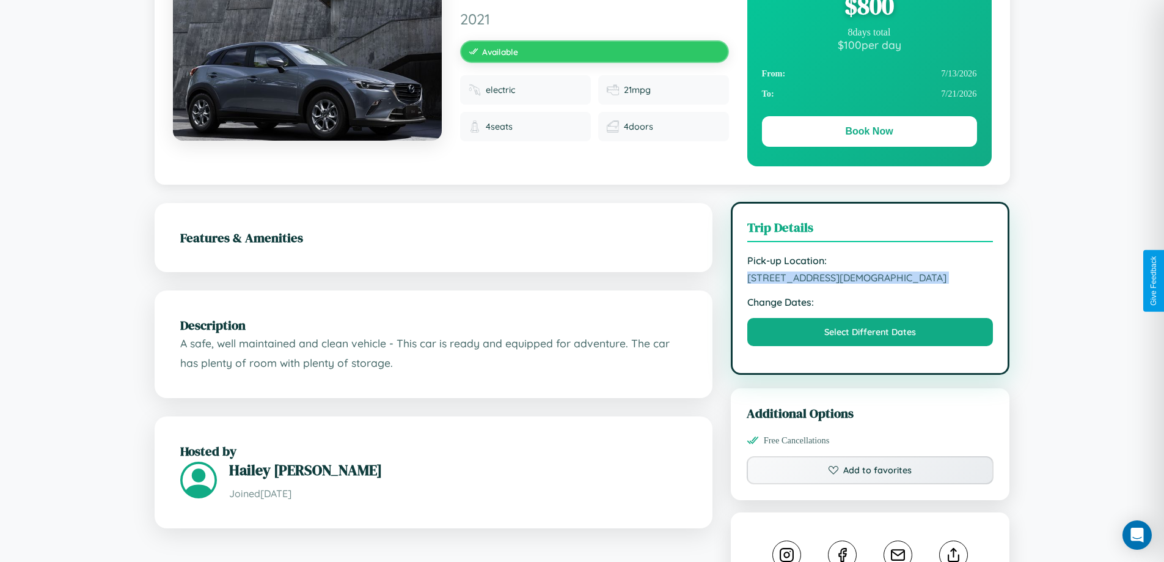
click at [870, 279] on span "3103 Church Street Bangalore Karnataka 75018 India" at bounding box center [871, 277] width 246 height 12
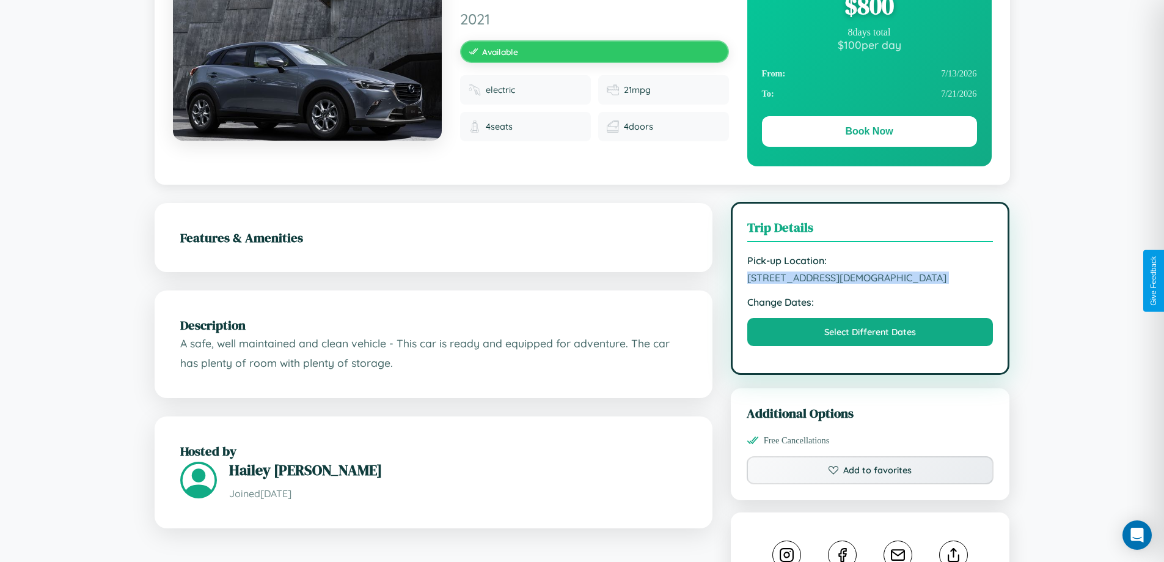
click at [870, 279] on span "3103 Church Street Bangalore Karnataka 75018 India" at bounding box center [871, 277] width 246 height 12
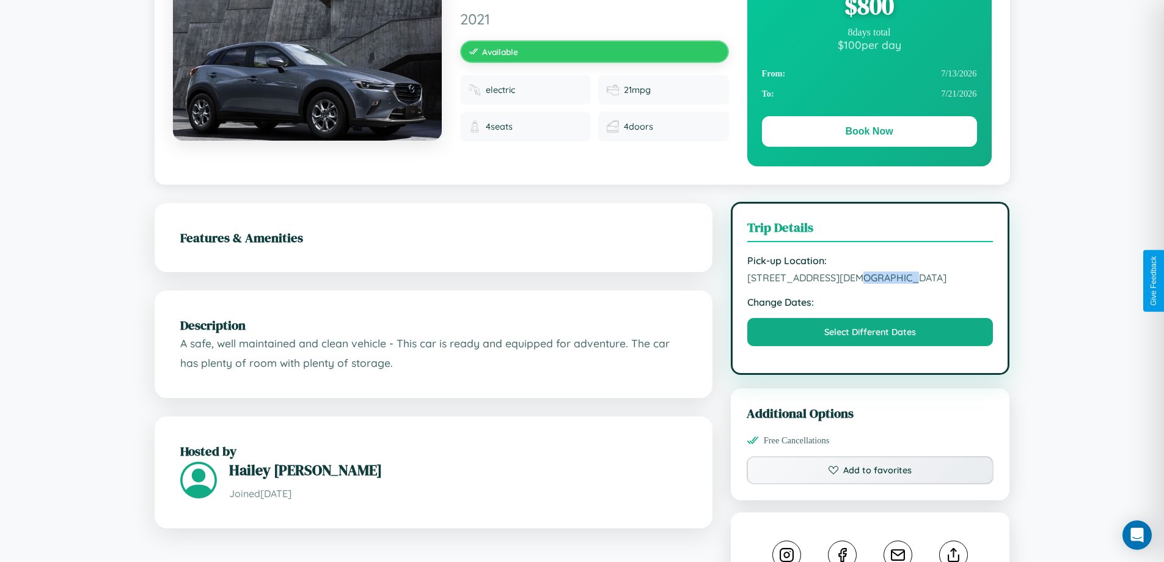
click at [870, 279] on span "3103 Church Street Bangalore Karnataka 75018 India" at bounding box center [871, 277] width 246 height 12
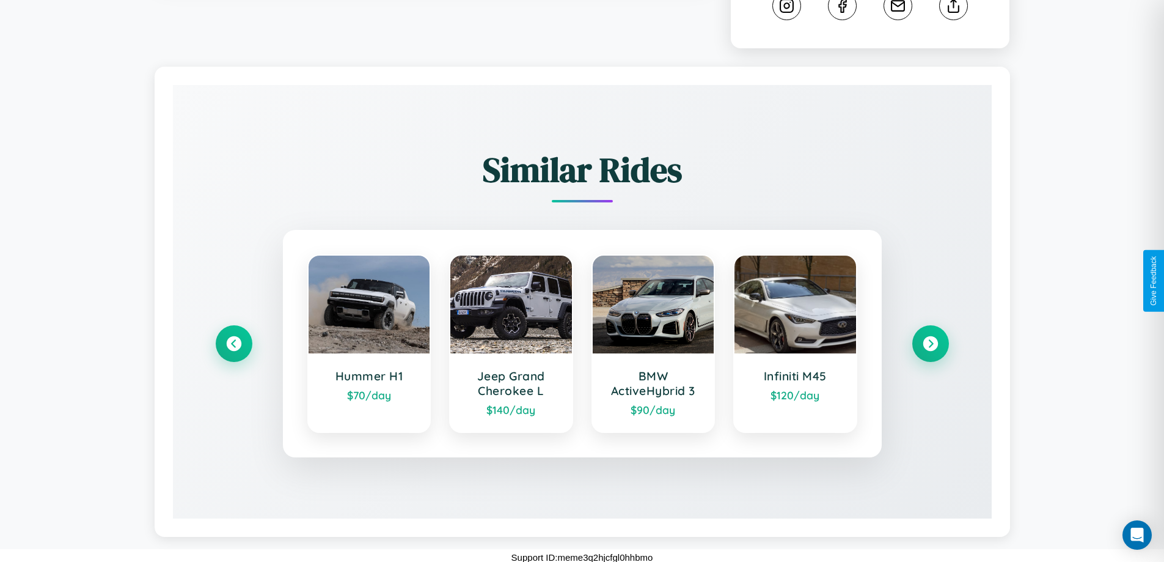
scroll to position [680, 0]
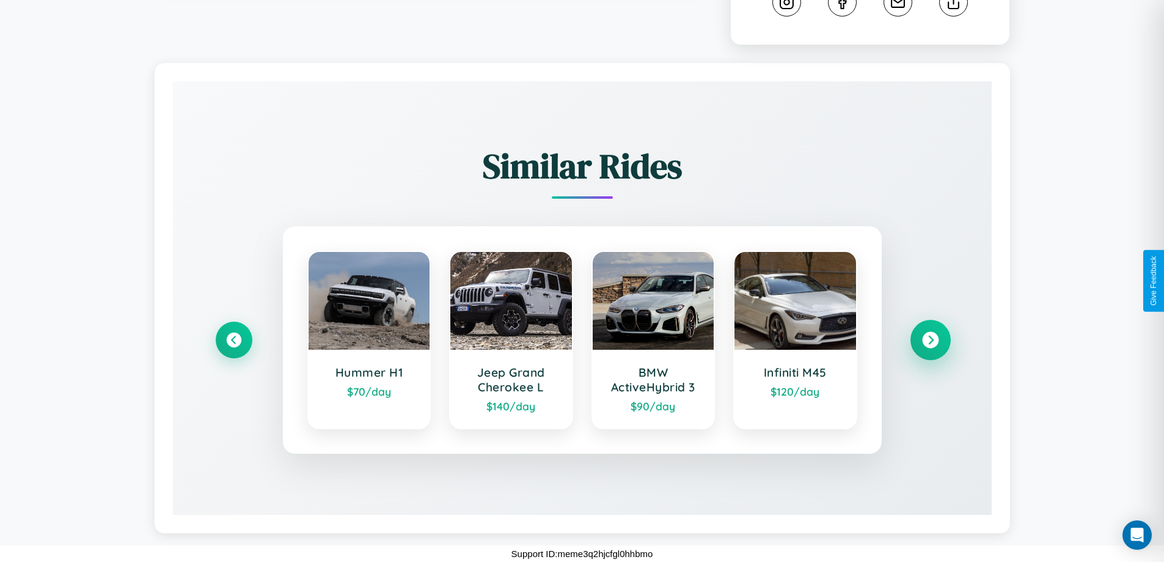
click at [930, 340] on icon at bounding box center [930, 340] width 17 height 17
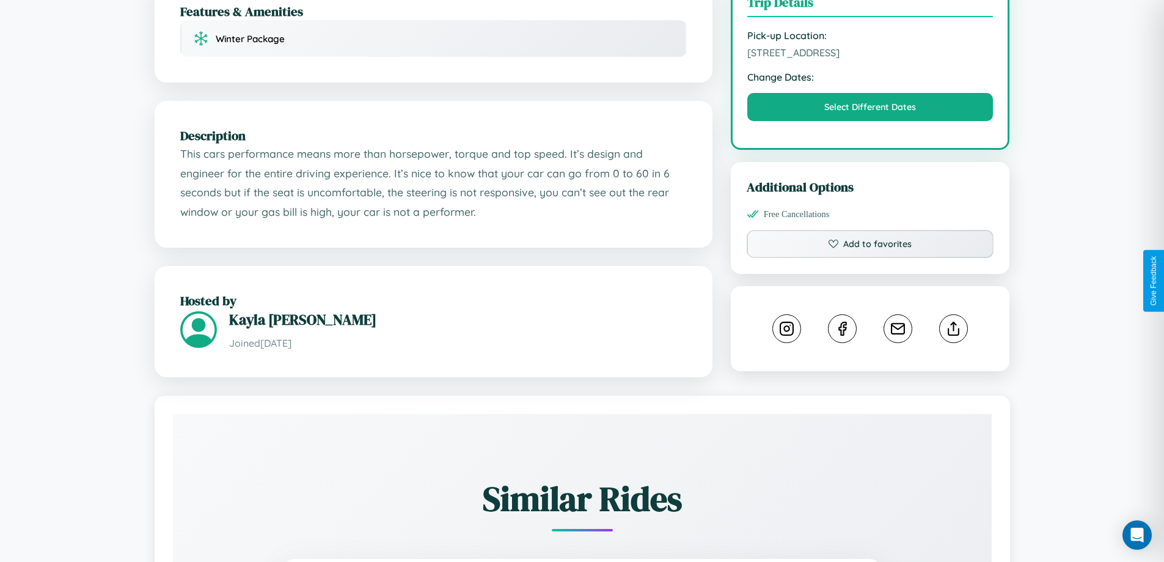
scroll to position [686, 0]
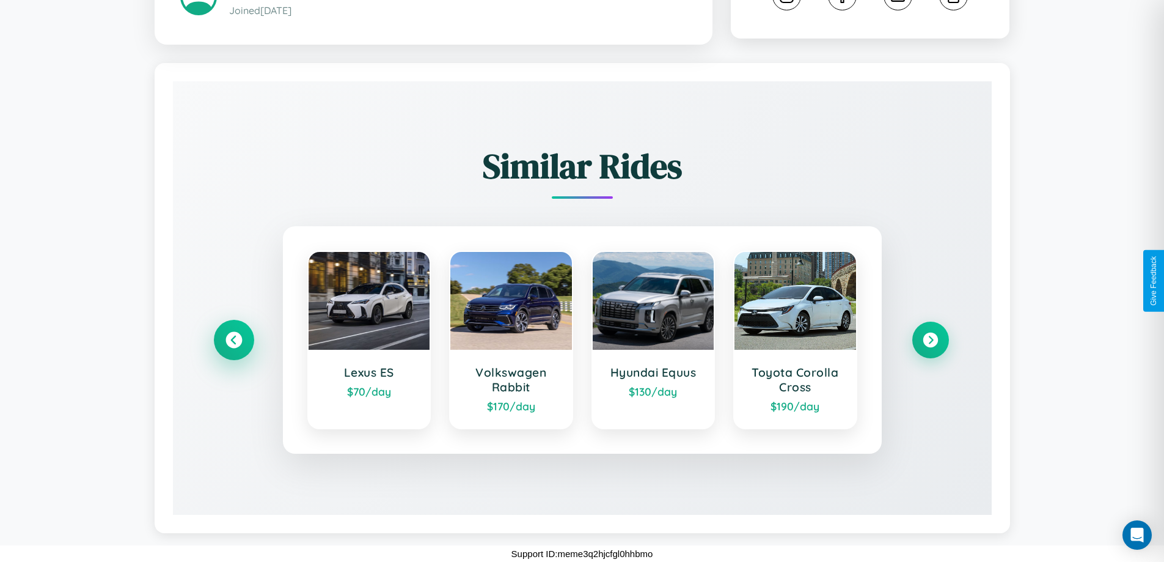
click at [234, 340] on icon at bounding box center [234, 340] width 17 height 17
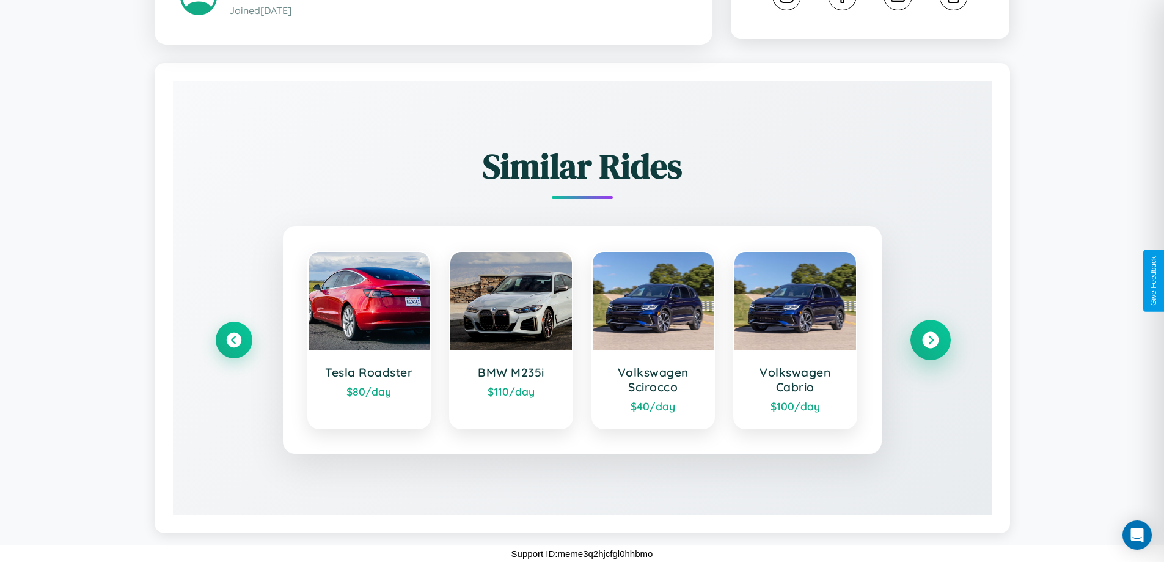
click at [930, 340] on icon at bounding box center [930, 340] width 17 height 17
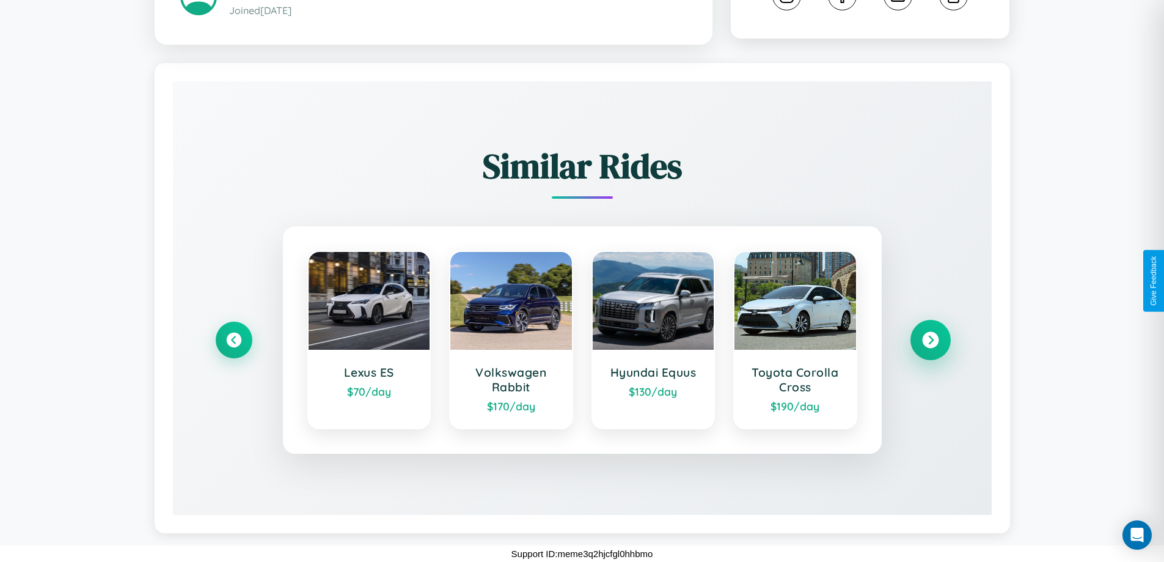
click at [930, 340] on icon at bounding box center [930, 340] width 17 height 17
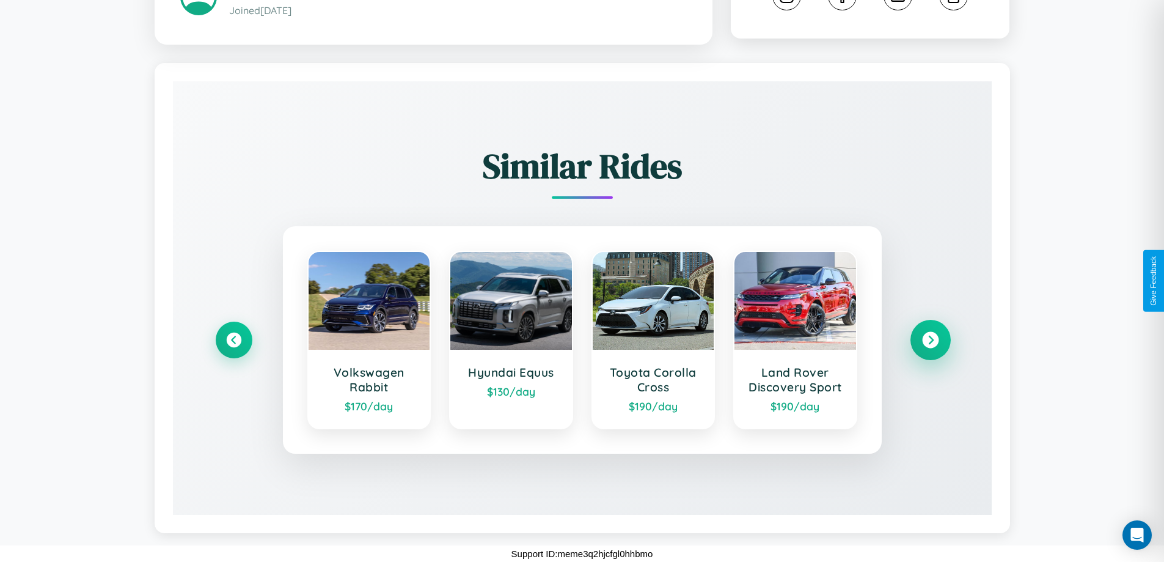
click at [930, 340] on icon at bounding box center [930, 340] width 17 height 17
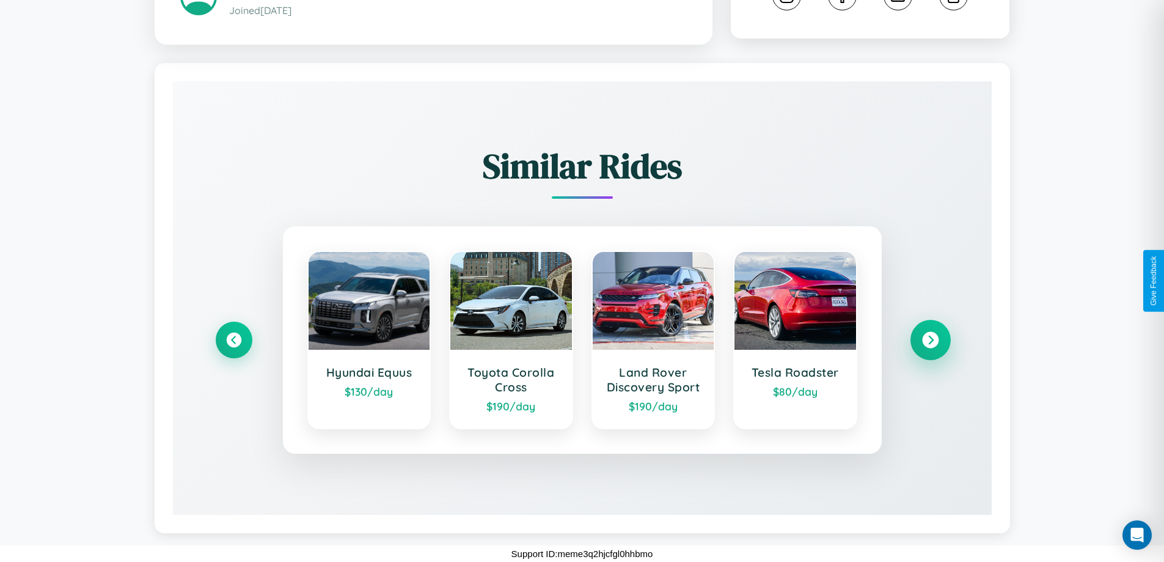
click at [930, 340] on icon at bounding box center [930, 340] width 17 height 17
